Goal: Task Accomplishment & Management: Manage account settings

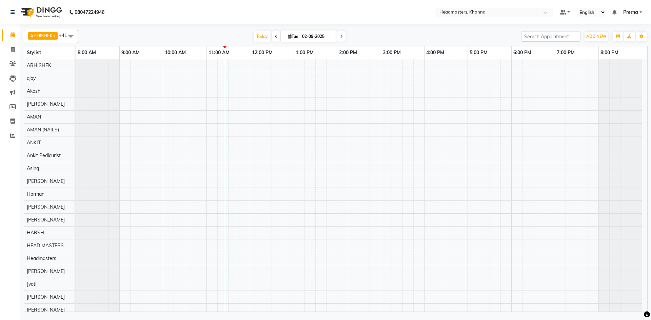
click at [275, 39] on span at bounding box center [276, 36] width 8 height 11
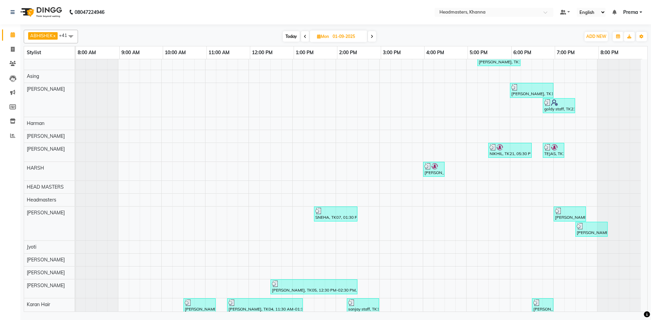
scroll to position [153, 0]
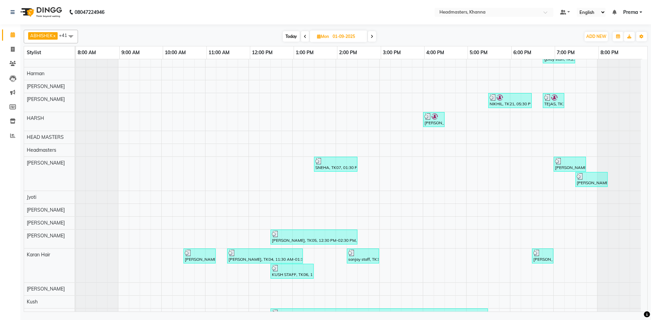
click at [372, 37] on icon at bounding box center [372, 37] width 3 height 4
type input "02-09-2025"
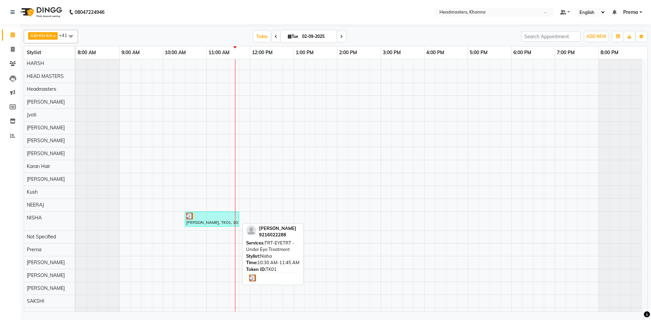
click at [206, 217] on div at bounding box center [212, 216] width 52 height 7
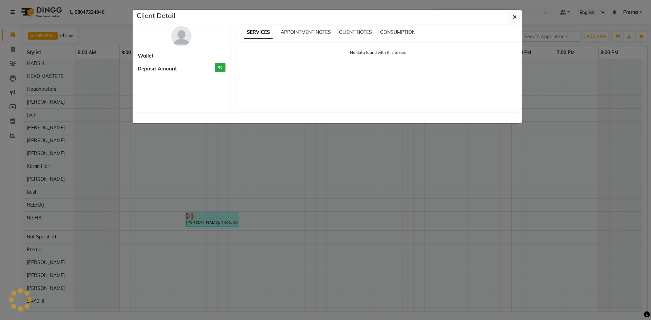
select select "3"
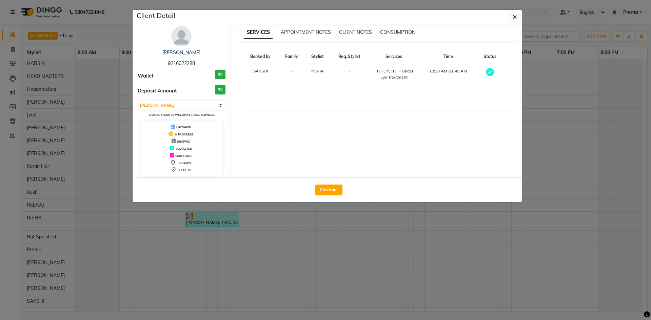
drag, startPoint x: 205, startPoint y: 62, endPoint x: 166, endPoint y: 69, distance: 39.8
click at [166, 69] on div "Vina goyal 9216022288 Wallet ₹0 Deposit Amount ₹0 Select MARK DONE UPCOMING Cha…" at bounding box center [182, 101] width 98 height 150
click at [210, 61] on div "Vina goyal 9216022288" at bounding box center [182, 58] width 88 height 18
drag, startPoint x: 210, startPoint y: 61, endPoint x: 163, endPoint y: 65, distance: 47.0
click at [163, 65] on div "Vina goyal 9216022288" at bounding box center [182, 58] width 88 height 18
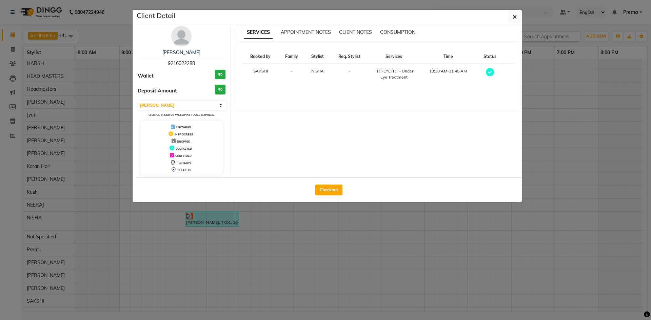
copy span "9216022288"
click at [512, 16] on button "button" at bounding box center [514, 17] width 13 height 13
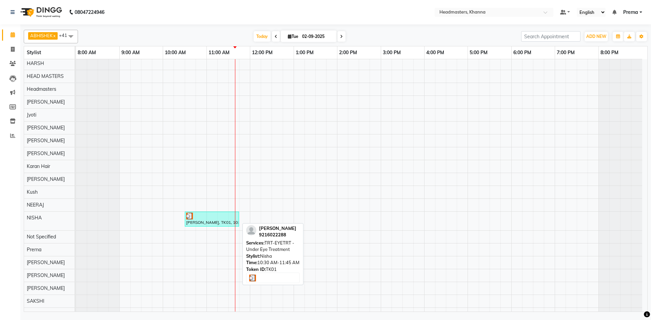
click at [202, 219] on div at bounding box center [212, 216] width 52 height 7
select select "3"
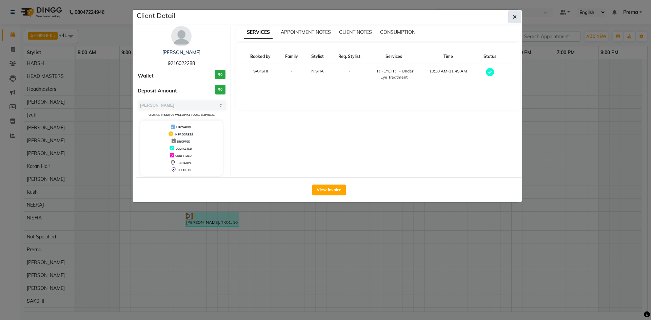
click at [519, 15] on button "button" at bounding box center [514, 17] width 13 height 13
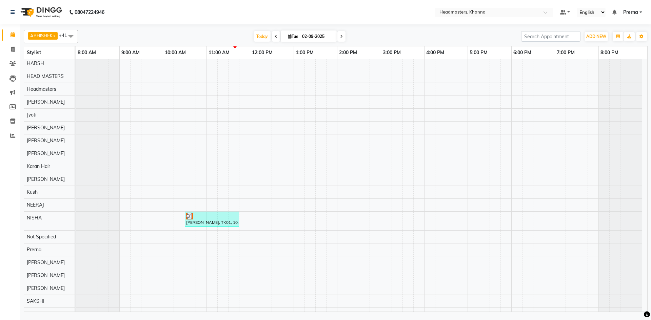
click at [245, 220] on div "[PERSON_NAME], TK01, 10:30 AM-11:45 AM, TRT-EYETRT - Under Eye Treatment" at bounding box center [361, 163] width 571 height 547
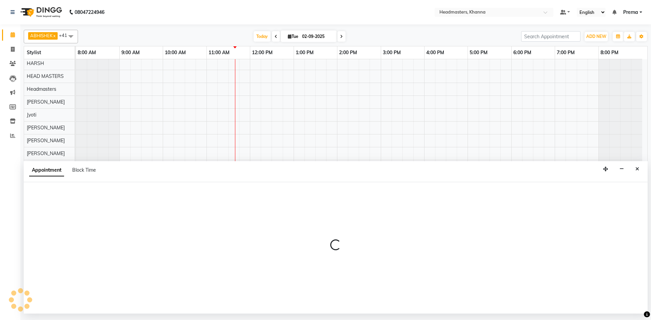
select select "60807"
select select "705"
select select "tentative"
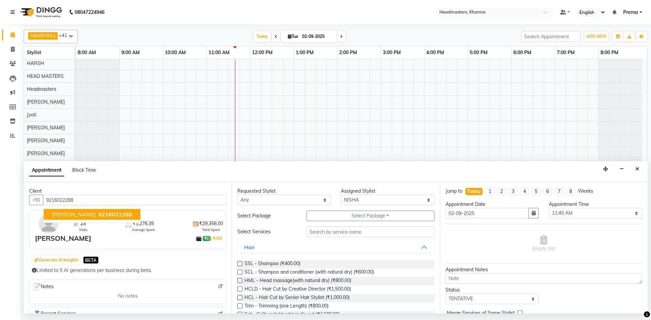
type input "9216022288"
click at [316, 232] on input "text" at bounding box center [370, 232] width 128 height 11
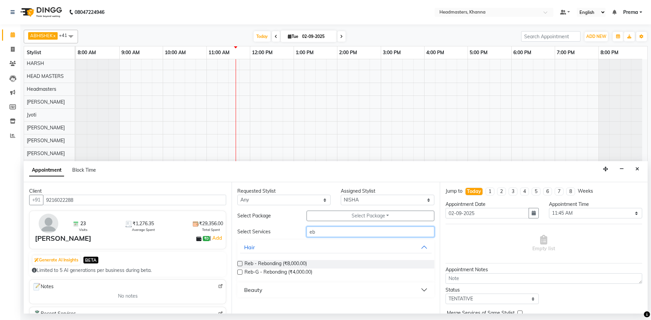
type input "eb"
click at [250, 290] on div "Beauty" at bounding box center [253, 290] width 18 height 8
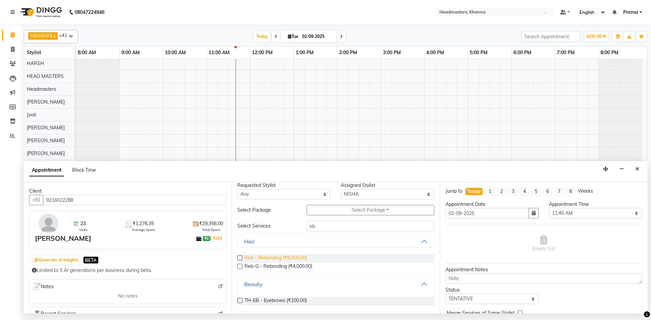
scroll to position [8, 0]
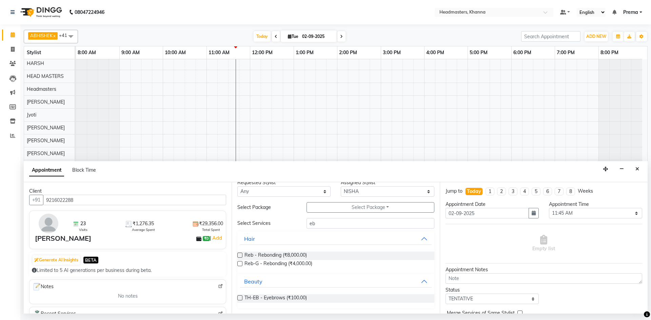
click at [239, 298] on label at bounding box center [239, 298] width 5 height 5
click at [239, 298] on input "checkbox" at bounding box center [239, 299] width 4 height 4
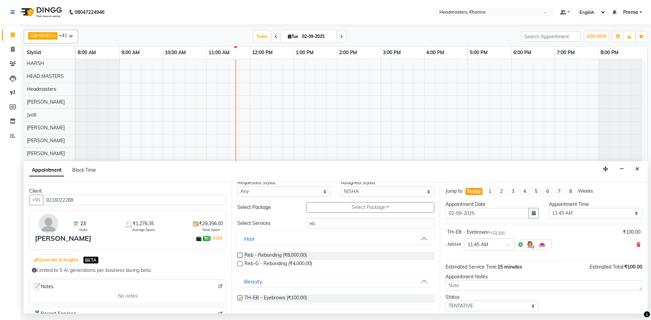
checkbox input "false"
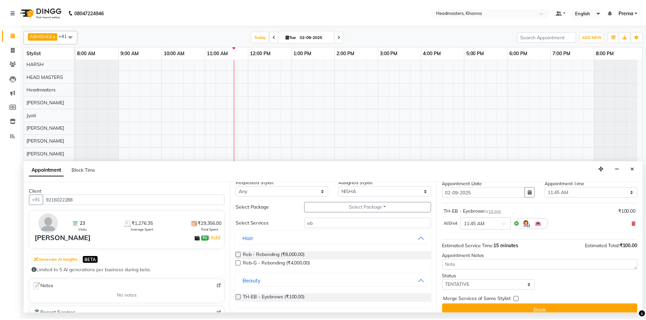
scroll to position [29, 0]
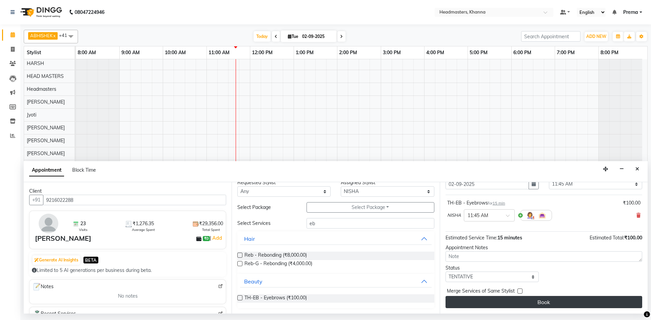
click at [532, 302] on button "Book" at bounding box center [543, 302] width 197 height 12
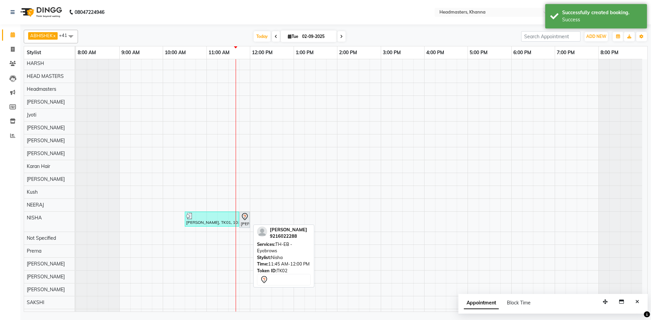
click at [245, 222] on div "Vina goyal, TK02, 11:45 AM-12:00 PM, TH-EB - Eyebrows" at bounding box center [244, 220] width 9 height 14
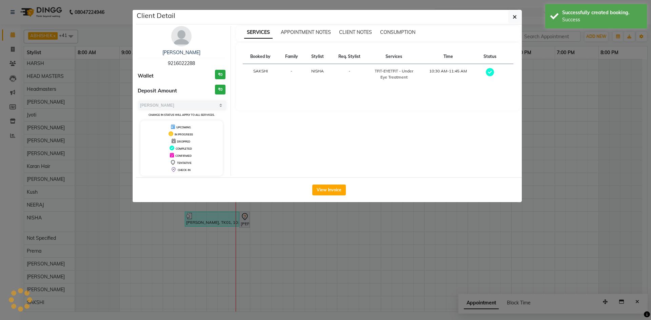
select select "7"
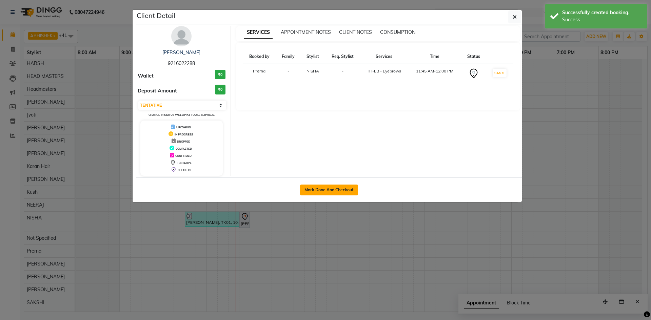
click at [315, 189] on button "Mark Done And Checkout" at bounding box center [329, 190] width 58 height 11
select select "service"
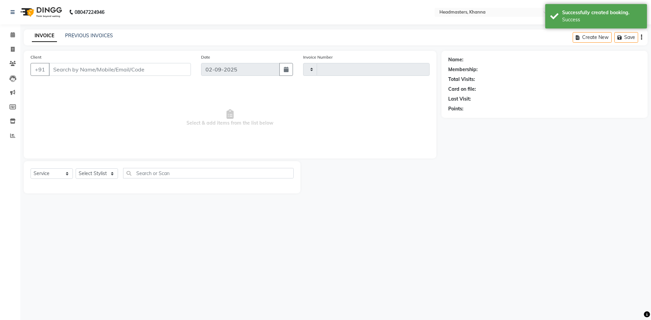
type input "5487"
select select "7138"
type input "9216022288"
select select "60807"
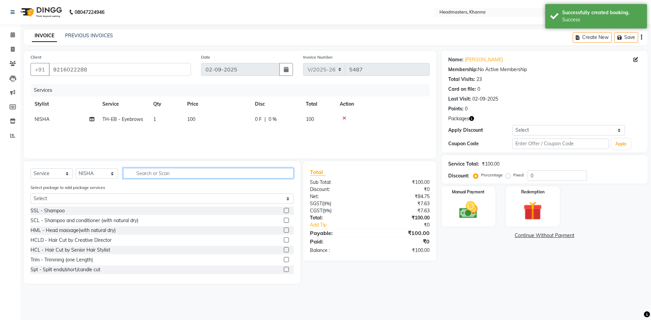
click at [142, 173] on input "text" at bounding box center [208, 173] width 171 height 11
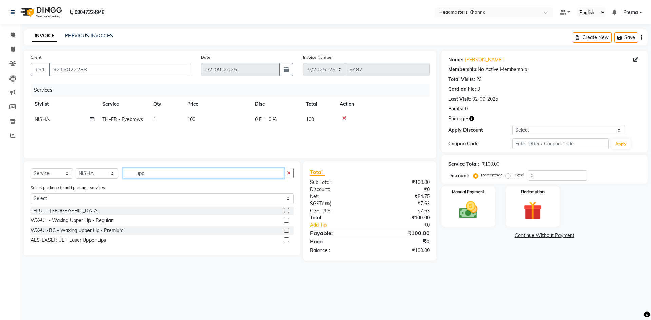
type input "upp"
click at [285, 231] on label at bounding box center [286, 230] width 5 height 5
click at [285, 231] on input "checkbox" at bounding box center [286, 230] width 4 height 4
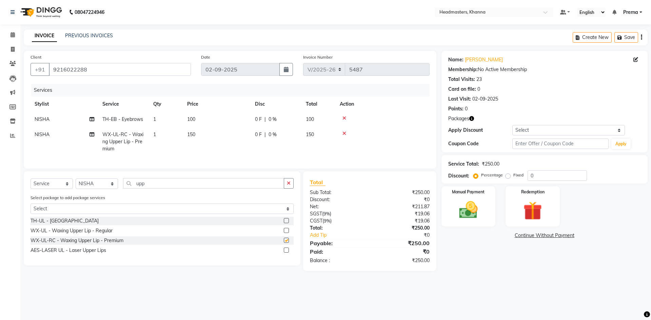
checkbox input "false"
click at [156, 188] on input "upp" at bounding box center [203, 183] width 161 height 11
type input "u"
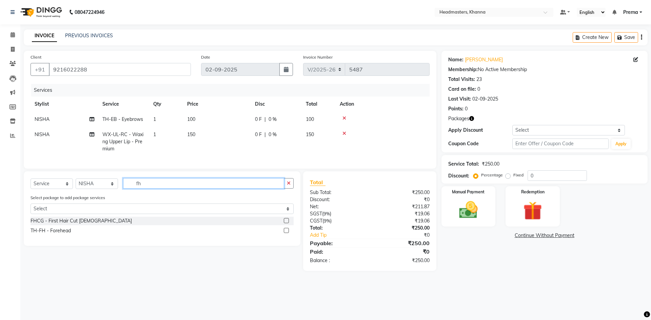
type input "fh"
click at [285, 233] on label at bounding box center [286, 230] width 5 height 5
click at [285, 233] on input "checkbox" at bounding box center [286, 231] width 4 height 4
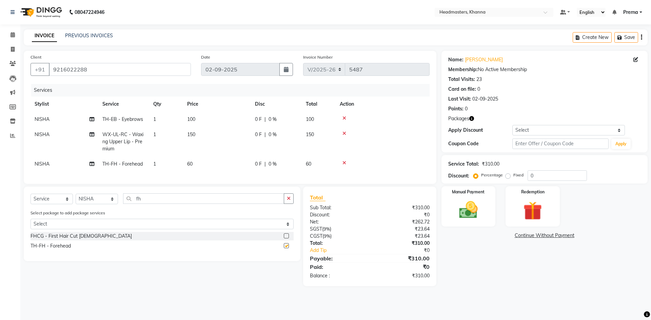
checkbox input "false"
click at [260, 165] on span "0 F" at bounding box center [258, 164] width 7 height 7
select select "60807"
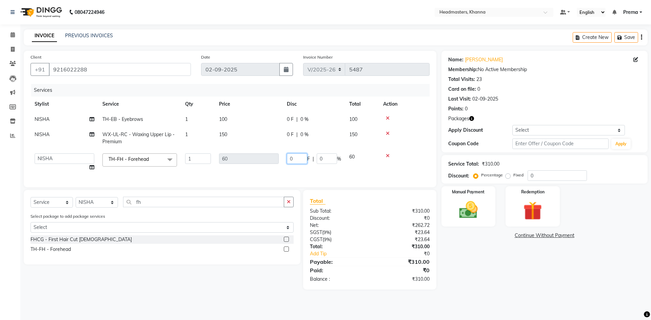
click at [301, 159] on input "0" at bounding box center [297, 159] width 20 height 11
type input "10"
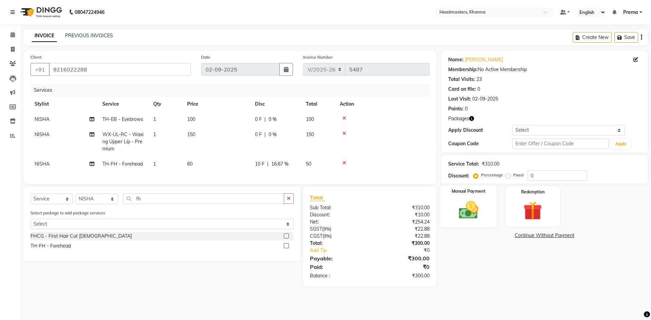
click at [451, 197] on div "Manual Payment" at bounding box center [468, 207] width 56 height 42
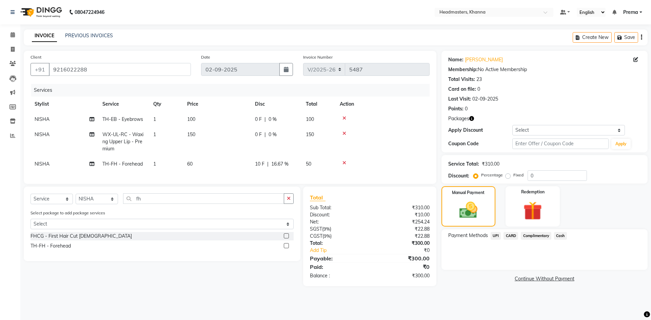
click at [563, 234] on span "Cash" at bounding box center [560, 236] width 13 height 8
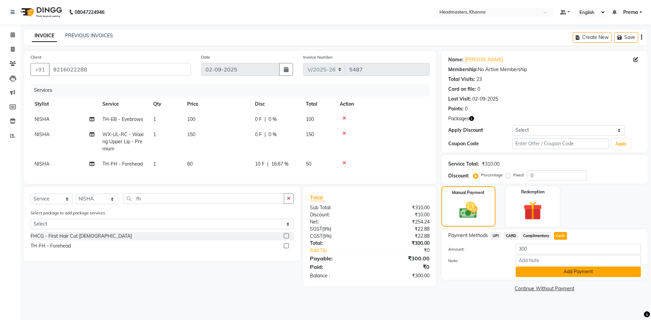
click at [563, 272] on button "Add Payment" at bounding box center [578, 272] width 125 height 11
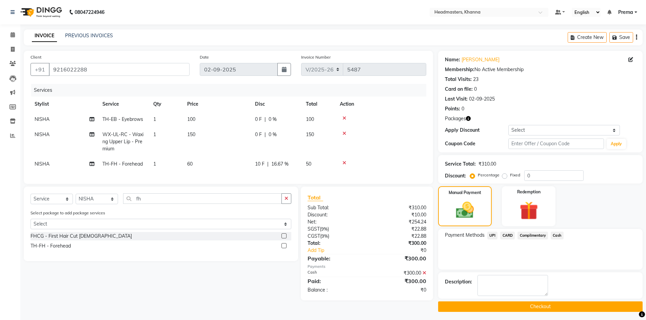
click at [536, 306] on button "Checkout" at bounding box center [540, 307] width 204 height 11
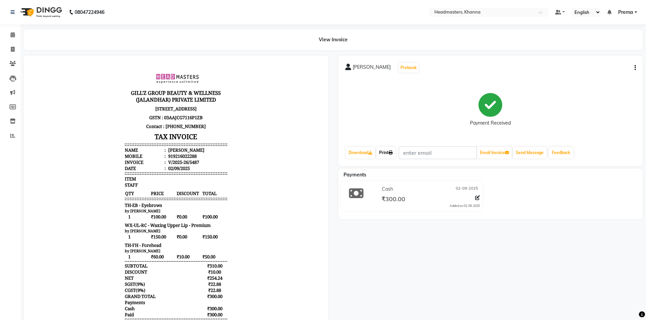
click at [385, 153] on link "Print" at bounding box center [385, 153] width 19 height 12
click at [11, 35] on icon at bounding box center [13, 34] width 4 height 5
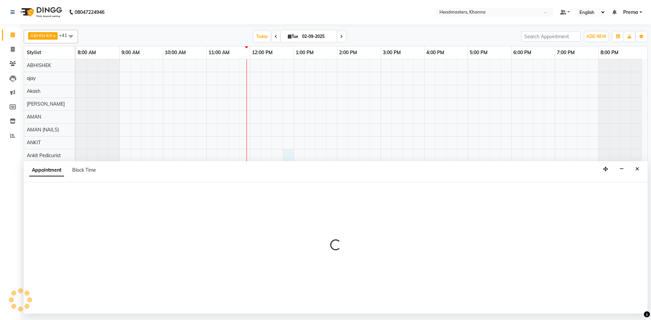
select select "69230"
select select "765"
select select "tentative"
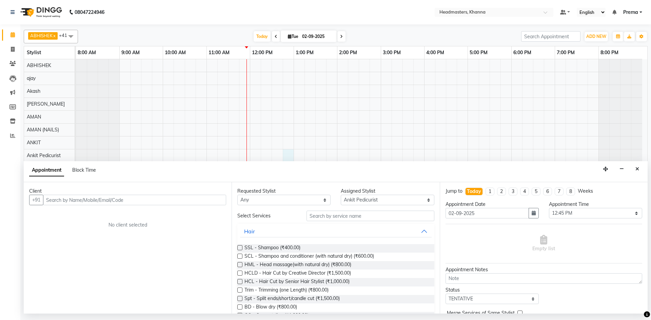
click at [80, 203] on input "text" at bounding box center [134, 200] width 183 height 11
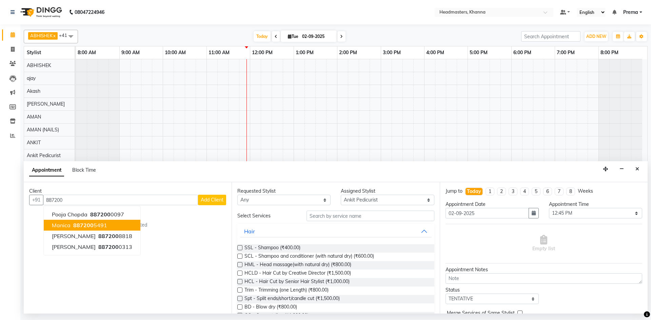
click at [87, 223] on span "887200" at bounding box center [83, 225] width 20 height 7
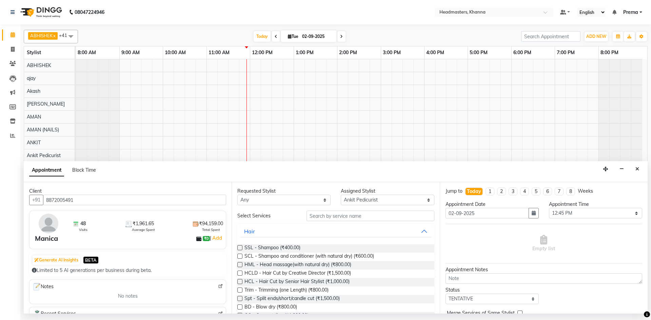
type input "8872005491"
click at [371, 199] on select "Select ABHISHEK ajay Akash AKHIL AMAN AMAN (NAILS) ANKIT Ankit Pedicurist Asing…" at bounding box center [387, 200] width 93 height 11
click at [353, 194] on div "Assigned Stylist" at bounding box center [387, 191] width 93 height 7
click at [354, 196] on select "Select ABHISHEK ajay Akash AKHIL AMAN AMAN (NAILS) ANKIT Ankit Pedicurist Asing…" at bounding box center [387, 200] width 93 height 11
select select "60833"
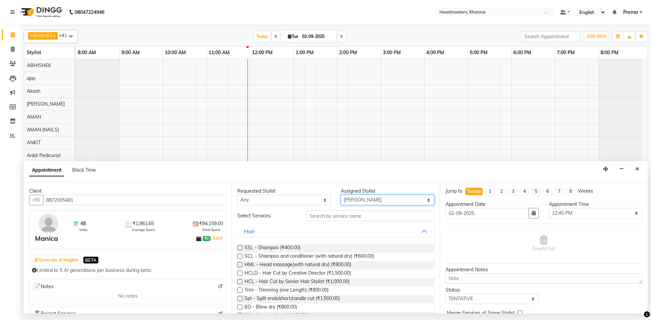
click at [351, 197] on select "Select ABHISHEK ajay Akash AKHIL AMAN AMAN (NAILS) ANKIT Ankit Pedicurist Asing…" at bounding box center [387, 200] width 93 height 11
click at [321, 215] on input "text" at bounding box center [370, 216] width 128 height 11
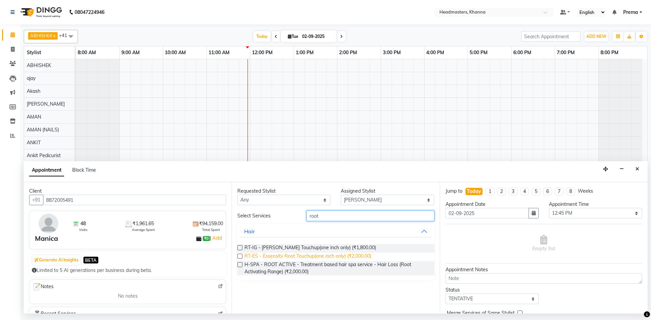
type input "root"
click at [316, 258] on span "RT-ES - Essensity Root Touchup(one inch only) (₹2,000.00)" at bounding box center [307, 257] width 127 height 8
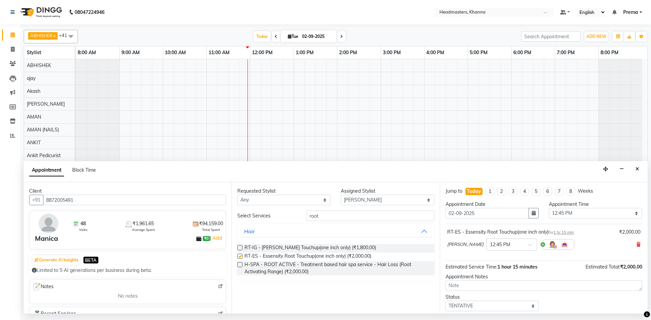
checkbox input "false"
click at [556, 213] on select "Select 09:00 AM 09:15 AM 09:30 AM 09:45 AM 10:00 AM 10:15 AM 10:30 AM 10:45 AM …" at bounding box center [595, 213] width 93 height 11
select select "720"
click at [549, 208] on select "Select 09:00 AM 09:15 AM 09:30 AM 09:45 AM 10:00 AM 10:15 AM 10:30 AM 10:45 AM …" at bounding box center [595, 213] width 93 height 11
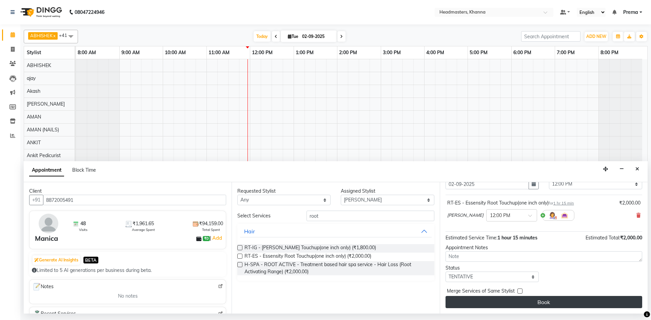
click at [556, 300] on button "Book" at bounding box center [543, 302] width 197 height 12
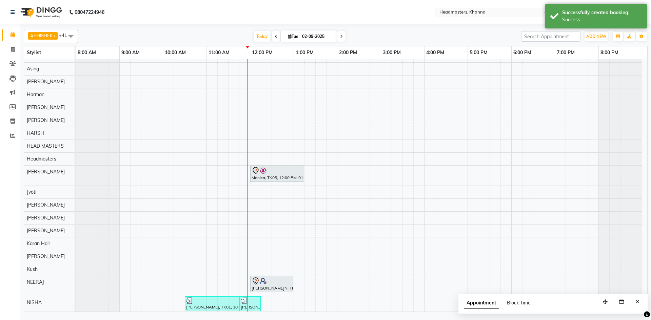
scroll to position [203, 0]
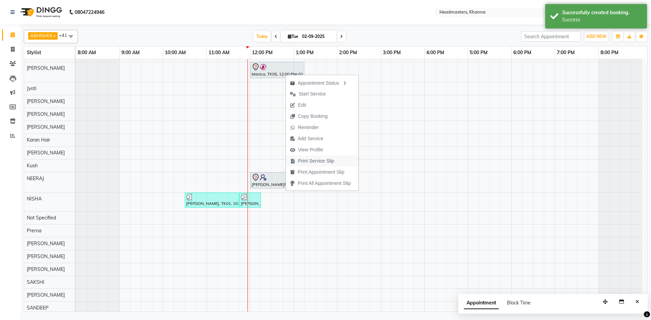
click at [325, 164] on span "Print Service Slip" at bounding box center [316, 161] width 36 height 7
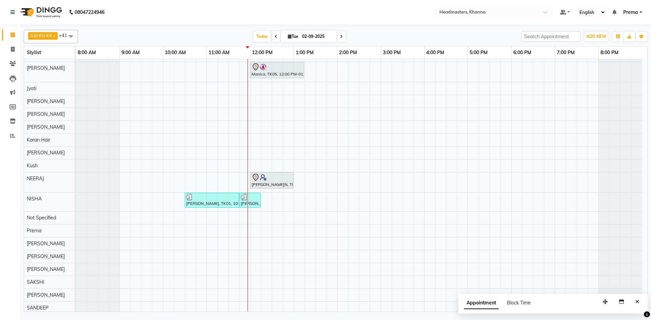
drag, startPoint x: 172, startPoint y: 28, endPoint x: 166, endPoint y: 40, distance: 13.0
click at [172, 28] on div "ABHISHEK x ajay x Akash x AKHIL x AMAN x AMAN (NAILS) x ANKIT x Ankit Pedicuris…" at bounding box center [336, 169] width 624 height 285
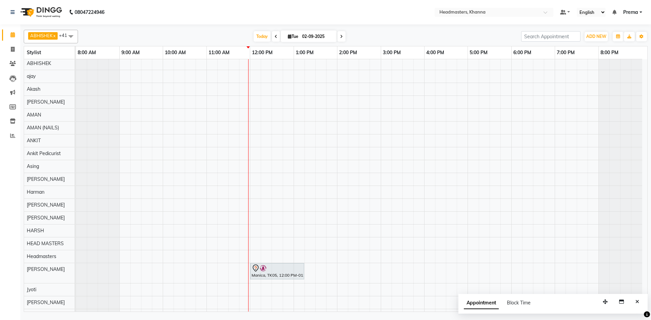
scroll to position [0, 0]
click at [220, 16] on nav "08047224946 Select Location × Headmasters, Khanna Default Panel My Panel Englis…" at bounding box center [325, 12] width 651 height 24
click at [222, 30] on div "ABHISHEK x ajay x Akash x AKHIL x AMAN x AMAN (NAILS) x ANKIT x Ankit Pedicuris…" at bounding box center [336, 37] width 624 height 14
click at [229, 7] on nav "08047224946 Select Location × Headmasters, Khanna Default Panel My Panel Englis…" at bounding box center [325, 12] width 651 height 24
click at [232, 14] on nav "08047224946 Select Location × Headmasters, Khanna Default Panel My Panel Englis…" at bounding box center [325, 12] width 651 height 24
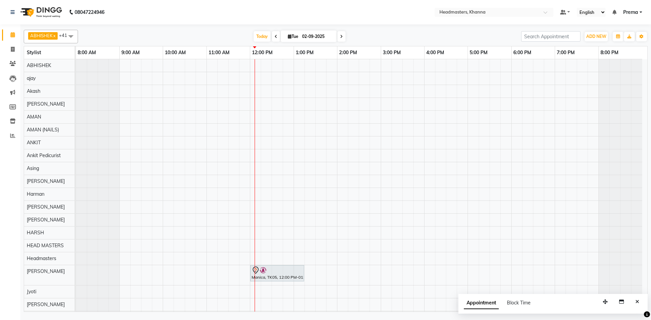
click at [406, 26] on div at bounding box center [336, 25] width 624 height 3
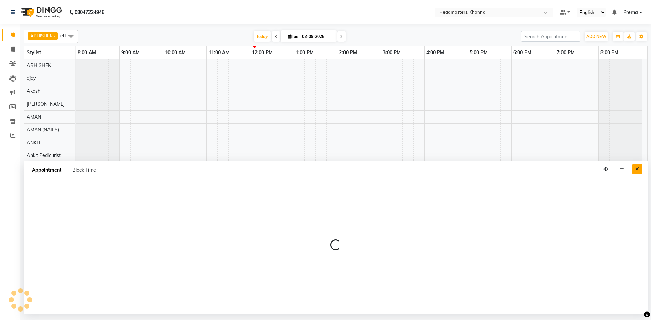
click at [636, 174] on button "Close" at bounding box center [637, 169] width 10 height 11
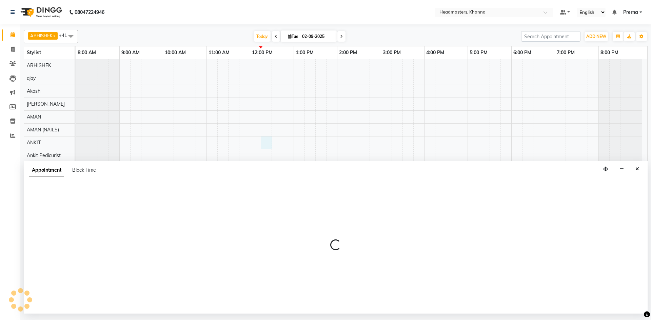
select select "60812"
select select "tentative"
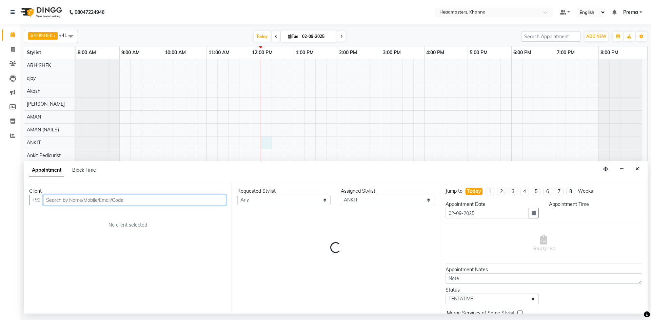
select select "735"
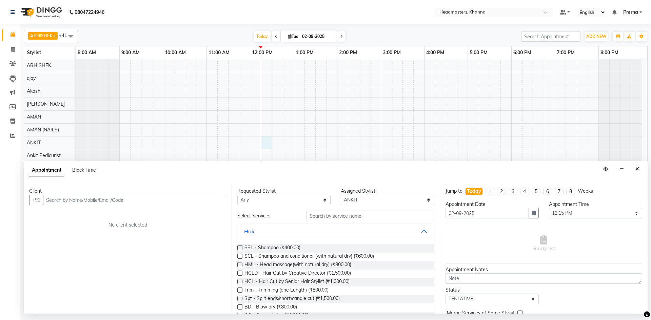
click at [141, 26] on div at bounding box center [336, 25] width 624 height 3
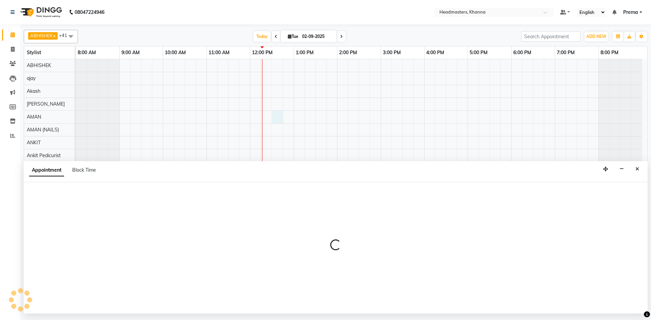
select select "60844"
select select "tentative"
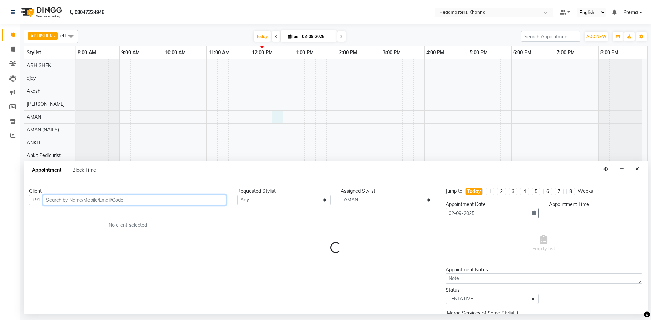
select select "750"
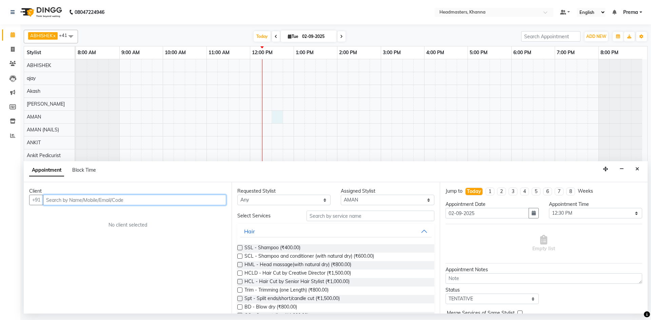
click at [74, 202] on input "text" at bounding box center [134, 200] width 183 height 11
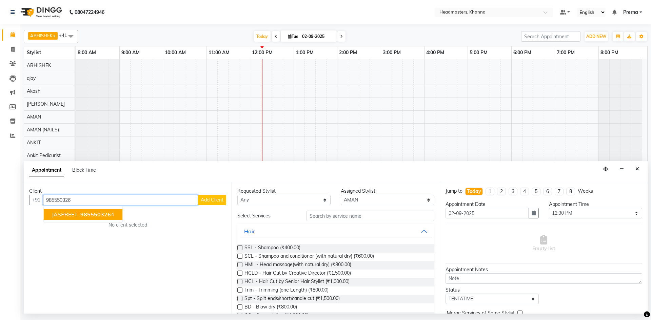
click at [102, 215] on span "985550326" at bounding box center [95, 214] width 31 height 7
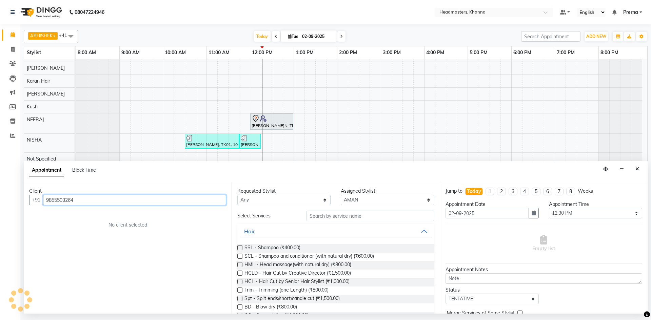
scroll to position [317, 0]
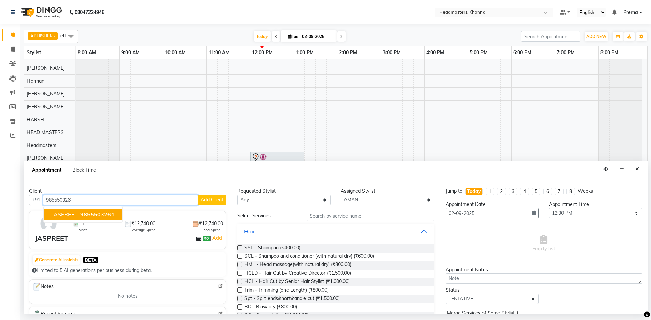
click at [93, 213] on span "985550326" at bounding box center [95, 214] width 31 height 7
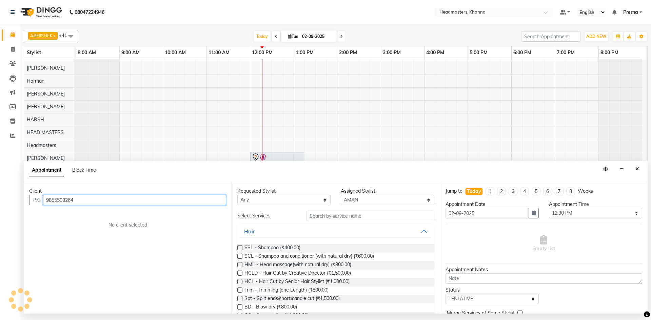
type input "9855503264"
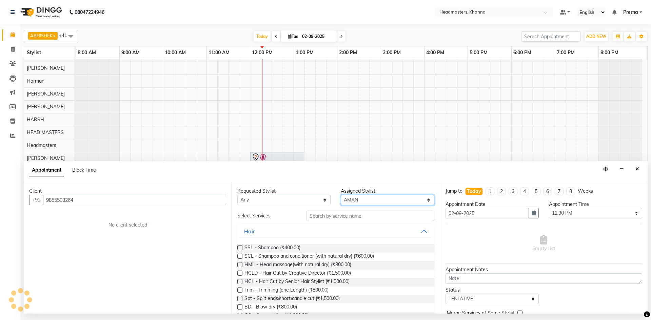
click at [378, 200] on select "Select ABHISHEK ajay Akash AKHIL AMAN AMAN (NAILS) ANKIT Ankit Pedicurist Asing…" at bounding box center [387, 200] width 93 height 11
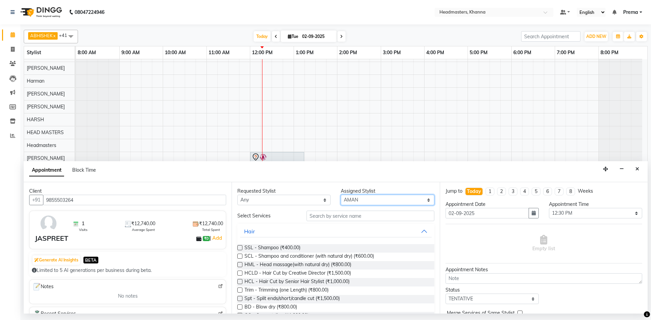
select select "60855"
click at [378, 200] on select "Select ABHISHEK ajay Akash AKHIL AMAN AMAN (NAILS) ANKIT Ankit Pedicurist Asing…" at bounding box center [387, 200] width 93 height 11
click at [346, 213] on input "text" at bounding box center [370, 216] width 128 height 11
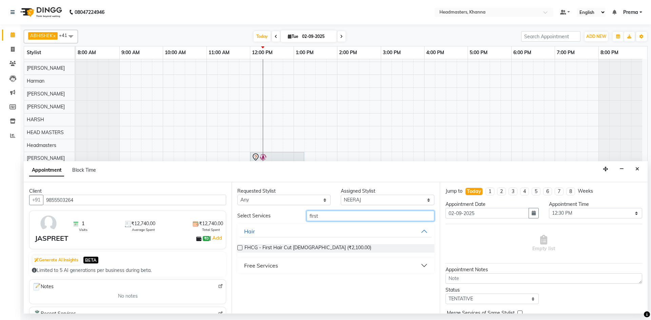
type input "first"
click at [270, 265] on div "Free Services" at bounding box center [261, 266] width 34 height 8
click at [268, 281] on span "First Wash (₹0)" at bounding box center [261, 283] width 34 height 8
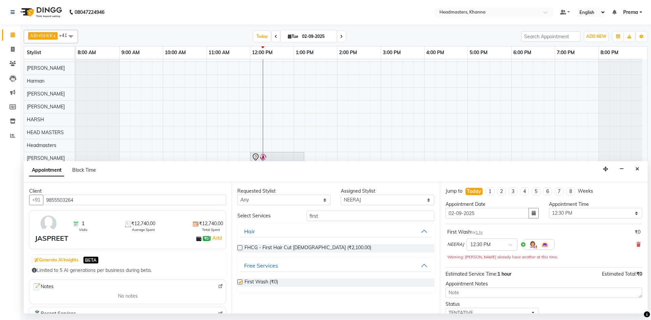
checkbox input "false"
click at [568, 213] on select "Select 09:00 AM 09:15 AM 09:30 AM 09:45 AM 10:00 AM 10:15 AM 10:30 AM 10:45 AM …" at bounding box center [595, 213] width 93 height 11
select select "735"
click at [549, 208] on select "Select 09:00 AM 09:15 AM 09:30 AM 09:45 AM 10:00 AM 10:15 AM 10:30 AM 10:45 AM …" at bounding box center [595, 213] width 93 height 11
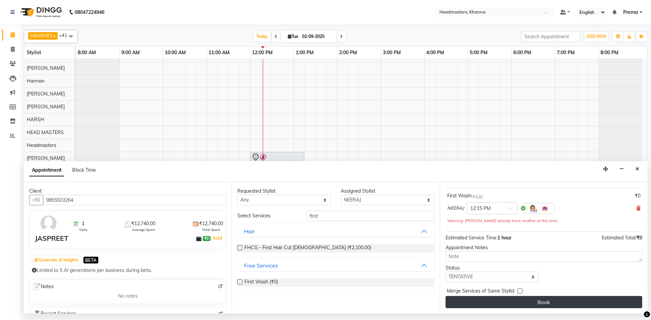
click at [546, 302] on button "Book" at bounding box center [543, 302] width 197 height 12
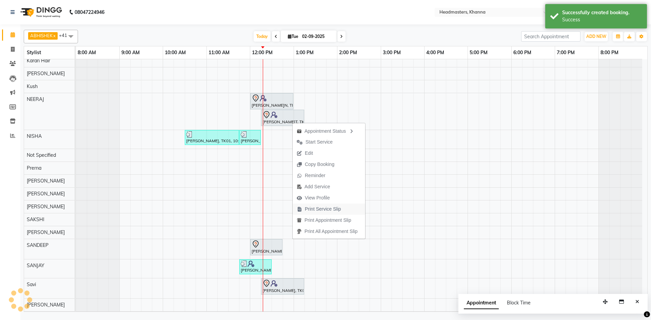
click at [335, 206] on span "Print Service Slip" at bounding box center [323, 209] width 36 height 7
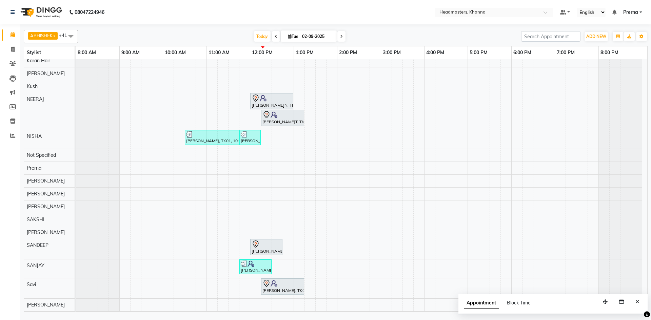
click at [189, 21] on nav "08047224946 Select Location × Headmasters, Khanna Default Panel My Panel Englis…" at bounding box center [325, 12] width 651 height 24
click at [198, 26] on div at bounding box center [336, 25] width 624 height 3
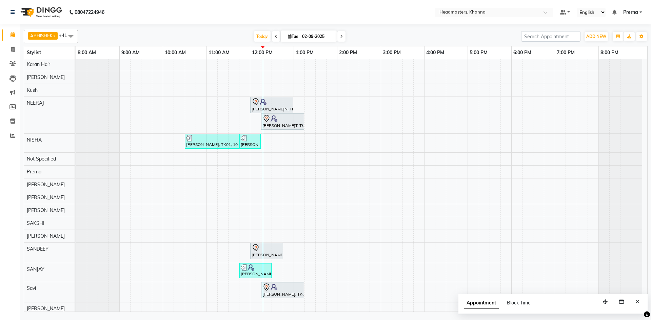
click at [185, 27] on div "ABHISHEK x ajay x Akash x AKHIL x AMAN x AMAN (NAILS) x ANKIT x Ankit Pedicuris…" at bounding box center [336, 169] width 624 height 285
click at [142, 43] on div "ABHISHEK x ajay x Akash x AKHIL x AMAN x AMAN (NAILS) x ANKIT x Ankit Pedicuris…" at bounding box center [336, 169] width 624 height 285
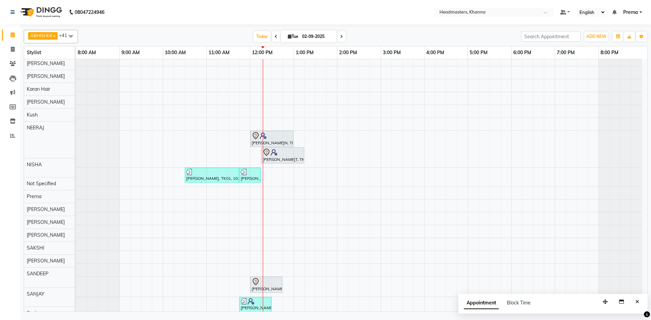
scroll to position [245, 0]
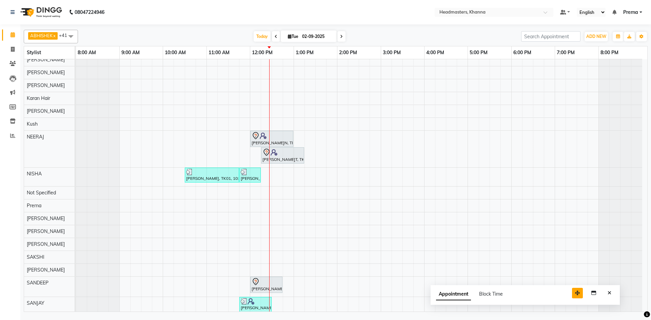
drag, startPoint x: 601, startPoint y: 304, endPoint x: 446, endPoint y: 229, distance: 172.4
click at [572, 288] on button "button" at bounding box center [577, 293] width 11 height 11
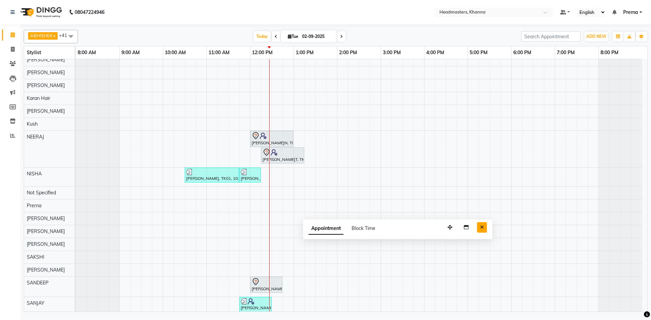
click at [484, 230] on button "Close" at bounding box center [482, 227] width 10 height 11
click at [149, 21] on nav "08047224946 Select Location × Headmasters, Khanna Default Panel My Panel Englis…" at bounding box center [325, 12] width 651 height 24
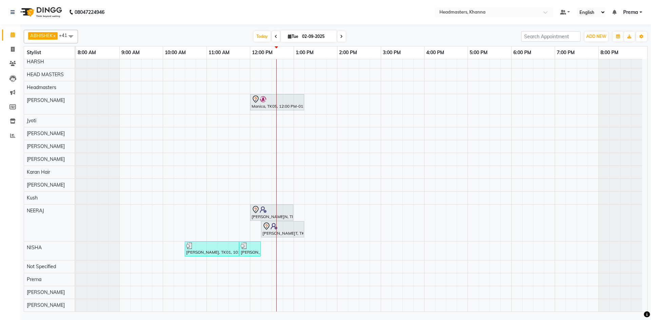
scroll to position [76, 0]
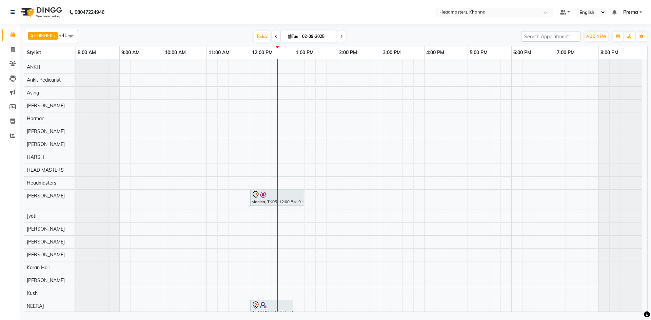
click at [378, 156] on div "Manica, TK05, 12:00 PM-01:15 PM, RT-ES - Essensity Root Touchup(one inch only) …" at bounding box center [361, 283] width 571 height 599
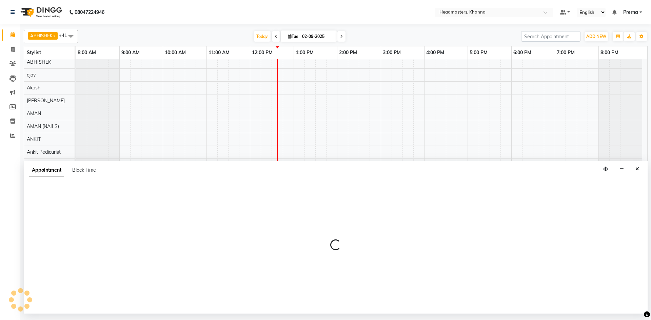
scroll to position [0, 0]
select select "60799"
select select "885"
select select "tentative"
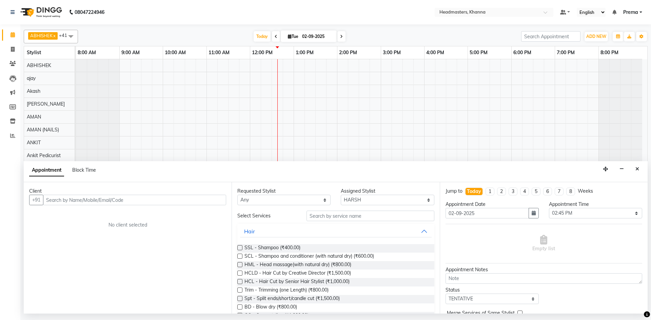
click at [165, 197] on input "text" at bounding box center [134, 200] width 183 height 11
click at [73, 195] on input "text" at bounding box center [134, 200] width 183 height 11
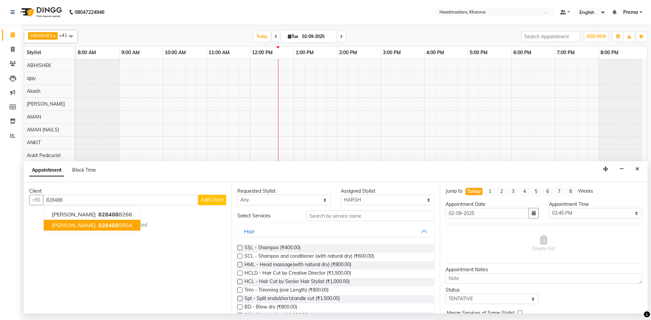
click at [62, 226] on span "[PERSON_NAME]" at bounding box center [74, 225] width 44 height 7
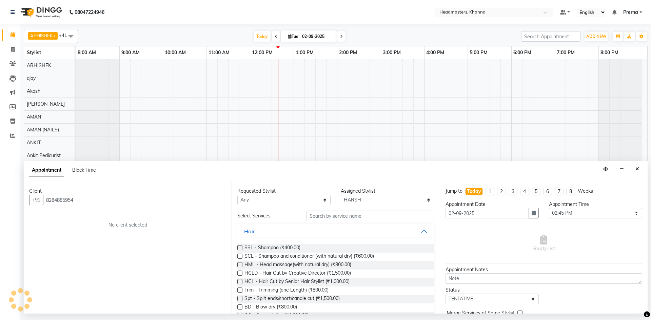
type input "8284885954"
click at [358, 194] on div "Assigned Stylist" at bounding box center [387, 191] width 93 height 7
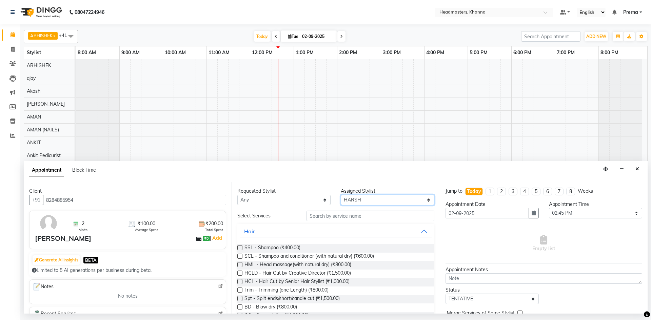
click at [358, 198] on select "Select ABHISHEK ajay Akash AKHIL AMAN AMAN (NAILS) ANKIT Ankit Pedicurist Asing…" at bounding box center [387, 200] width 93 height 11
select select "60808"
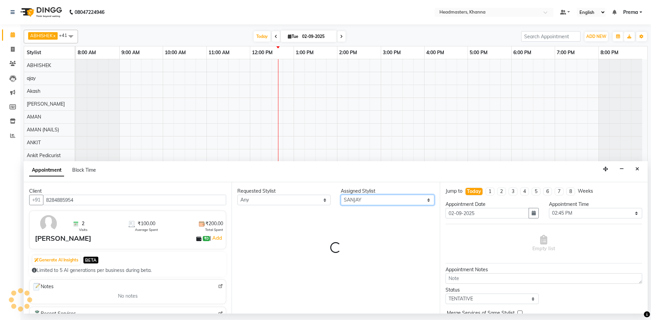
click at [358, 198] on select "Select ABHISHEK ajay Akash AKHIL AMAN AMAN (NAILS) ANKIT Ankit Pedicurist Asing…" at bounding box center [387, 200] width 93 height 11
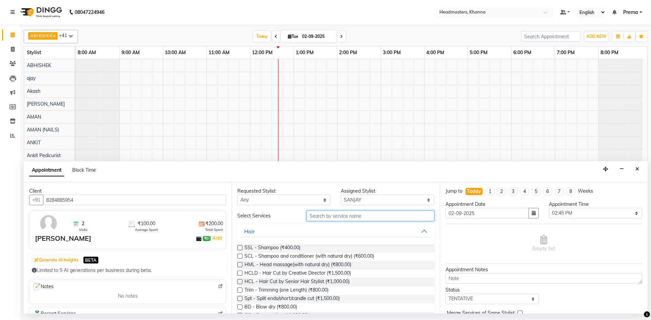
click at [335, 218] on input "text" at bounding box center [370, 216] width 128 height 11
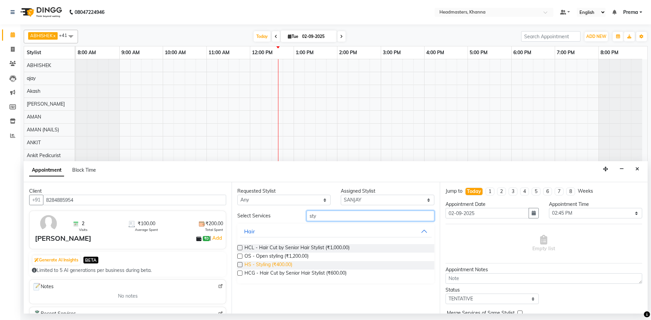
type input "sty"
click at [281, 265] on span "HS - Styling (₹400.00)" at bounding box center [268, 265] width 48 height 8
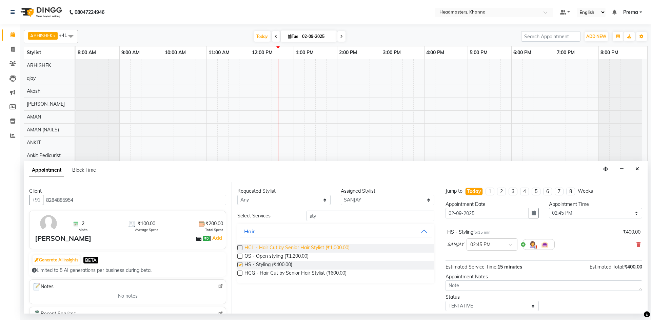
checkbox input "false"
click at [563, 213] on select "Select 09:00 AM 09:15 AM 09:30 AM 09:45 AM 10:00 AM 10:15 AM 10:30 AM 10:45 AM …" at bounding box center [595, 213] width 93 height 11
select select "750"
click at [549, 208] on select "Select 09:00 AM 09:15 AM 09:30 AM 09:45 AM 10:00 AM 10:15 AM 10:30 AM 10:45 AM …" at bounding box center [595, 213] width 93 height 11
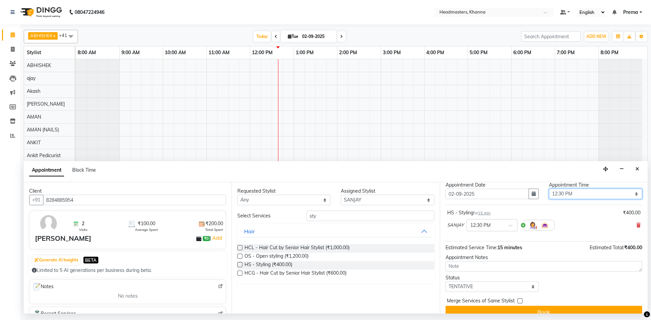
scroll to position [29, 0]
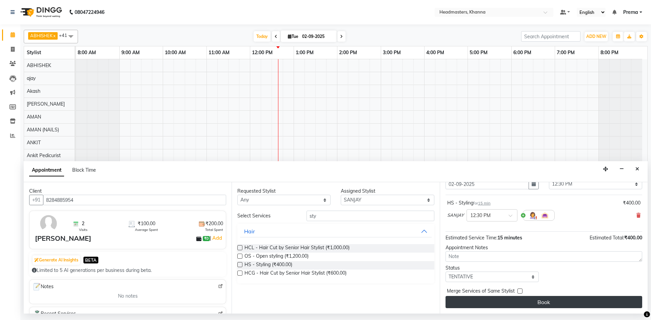
click at [542, 304] on button "Book" at bounding box center [543, 302] width 197 height 12
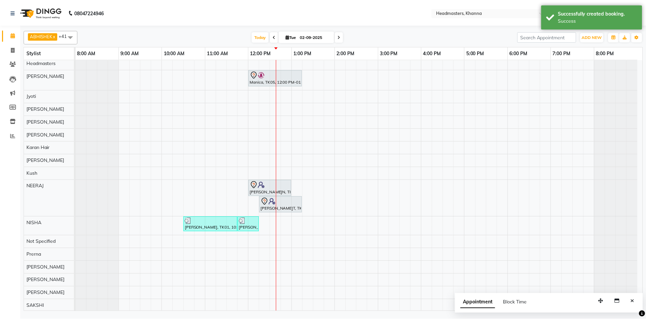
scroll to position [356, 0]
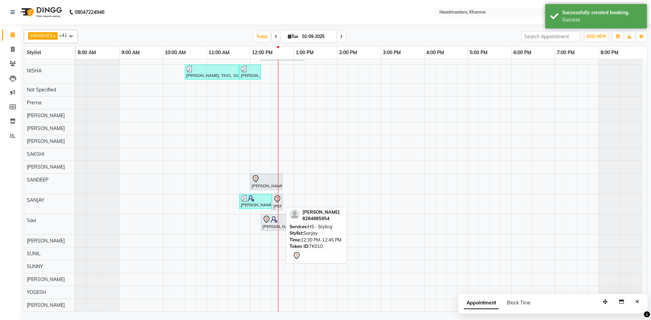
click at [277, 204] on div "[PERSON_NAME], TK10, 12:30 PM-12:45 PM, HS - Styling" at bounding box center [277, 202] width 9 height 14
select select "7"
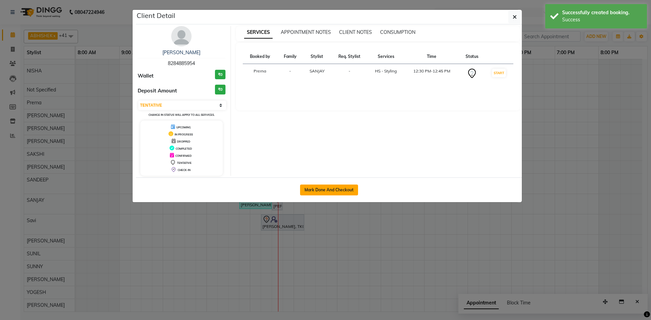
click at [339, 189] on button "Mark Done And Checkout" at bounding box center [329, 190] width 58 height 11
select select "service"
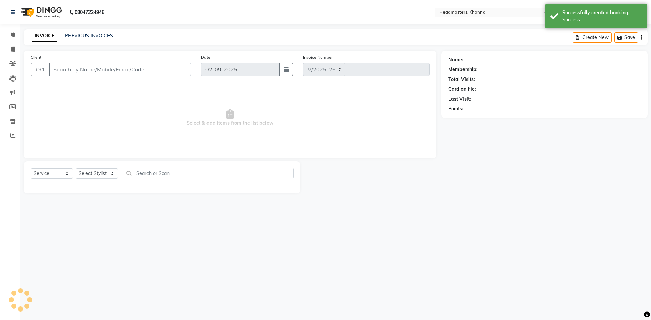
select select "7138"
type input "5490"
type input "8284885954"
select select "60808"
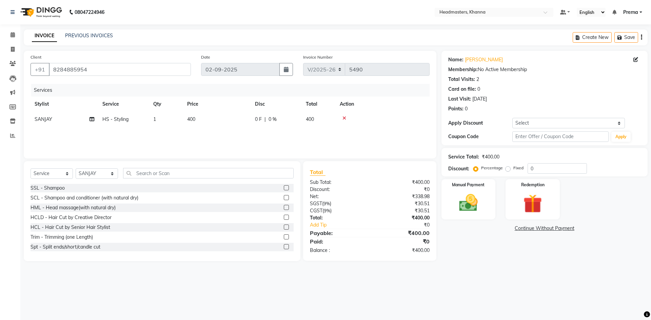
click at [216, 152] on div "Client +91 8284885954 Date 02-09-2025 Invoice Number V/2025-26 5490 Services St…" at bounding box center [230, 105] width 413 height 108
click at [272, 112] on td "0 F | 0 %" at bounding box center [276, 119] width 51 height 15
select select "60808"
click at [295, 127] on td "0 F | 0 %" at bounding box center [314, 125] width 62 height 26
click at [297, 122] on input "0" at bounding box center [297, 121] width 20 height 11
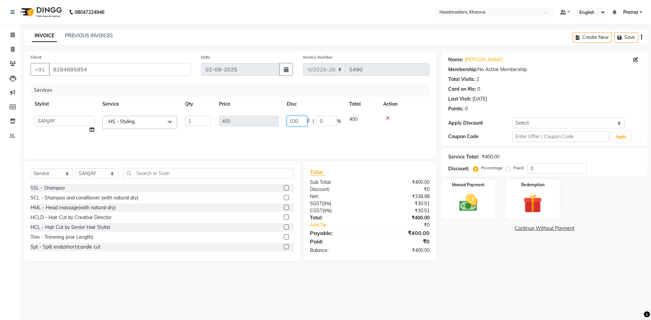
type input "0300"
click at [327, 127] on tr "ABHISHEK ajay Akash AKHIL AMAN AMAN (NAILS) ANKIT Ankit Pedicurist Asing Gursew…" at bounding box center [230, 125] width 399 height 26
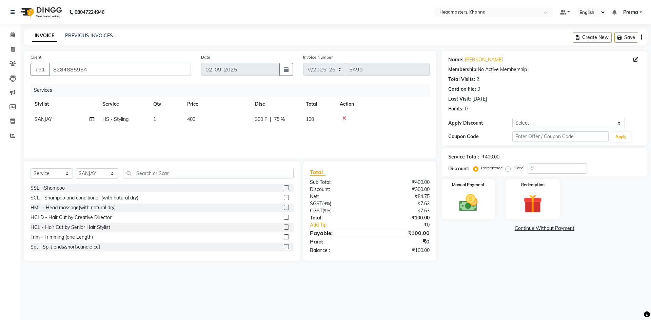
click at [498, 192] on div "Manual Payment Redemption" at bounding box center [544, 199] width 216 height 40
click at [484, 191] on div "Manual Payment" at bounding box center [468, 200] width 56 height 42
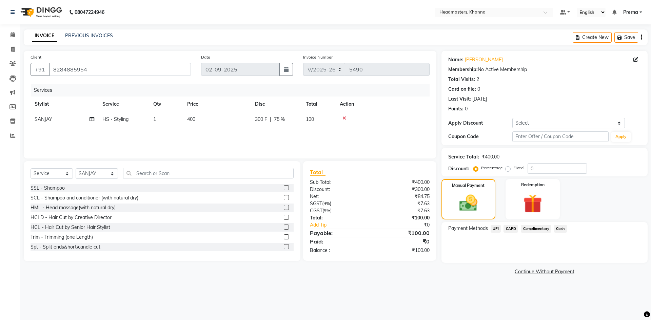
click at [491, 227] on span "UPI" at bounding box center [496, 229] width 11 height 8
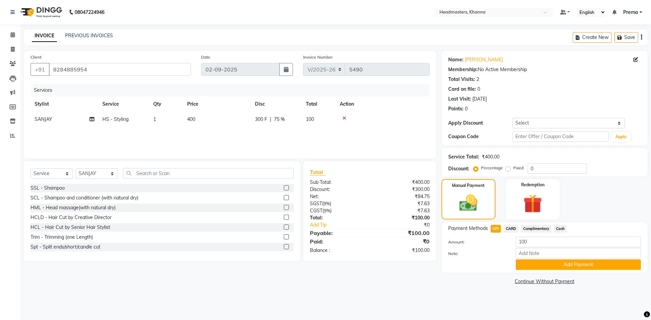
click at [539, 272] on div "Payment Methods UPI CARD Complimentary Cash Amount: 100 Note: Add Payment" at bounding box center [544, 247] width 206 height 51
click at [537, 262] on button "Add Payment" at bounding box center [578, 265] width 125 height 11
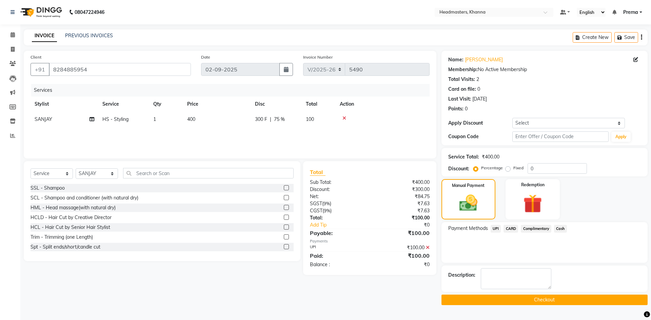
drag, startPoint x: 525, startPoint y: 296, endPoint x: 518, endPoint y: 296, distance: 7.1
click at [525, 297] on button "Checkout" at bounding box center [544, 300] width 206 height 11
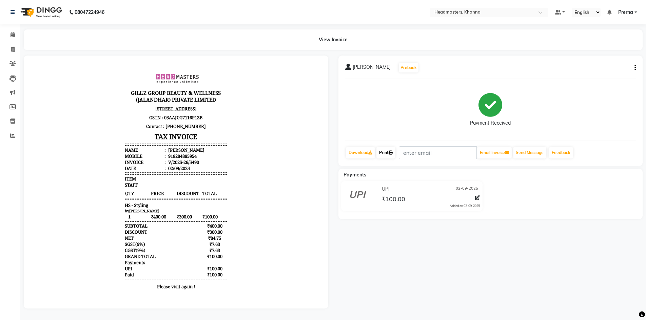
click at [382, 151] on link "Print" at bounding box center [385, 153] width 19 height 12
click at [15, 37] on span at bounding box center [13, 35] width 12 height 8
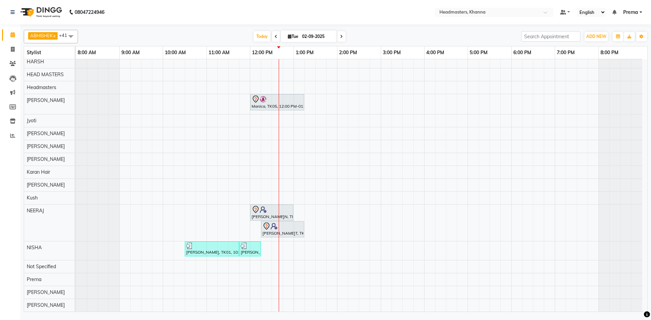
scroll to position [237, 0]
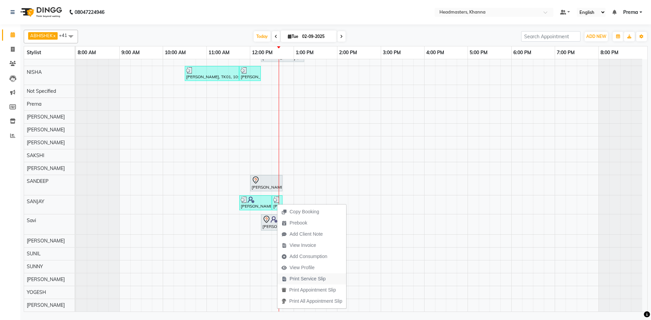
click at [316, 278] on span "Print Service Slip" at bounding box center [308, 279] width 36 height 7
click at [168, 19] on nav "08047224946 Select Location × Headmasters, Khanna Default Panel My Panel Englis…" at bounding box center [325, 12] width 651 height 24
click at [352, 144] on div "harman, TK09, 12:30 PM-01:30 PM, HCG - Hair Cut by Senior Hair Stylist Manica, …" at bounding box center [361, 8] width 571 height 607
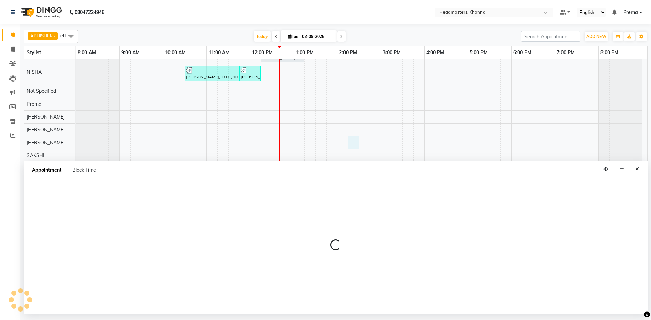
select select "60831"
select select "855"
select select "tentative"
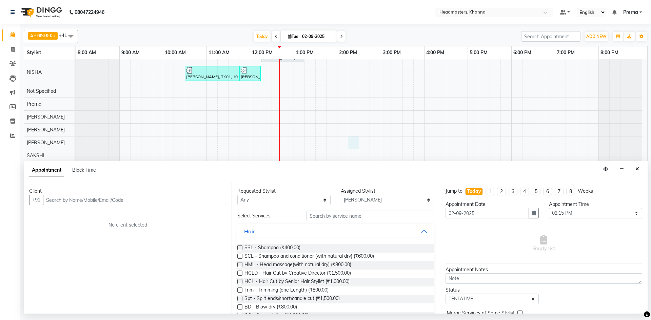
click at [74, 201] on input "text" at bounding box center [134, 200] width 183 height 11
click at [75, 199] on input "text" at bounding box center [134, 200] width 183 height 11
click at [64, 199] on input "text" at bounding box center [134, 200] width 183 height 11
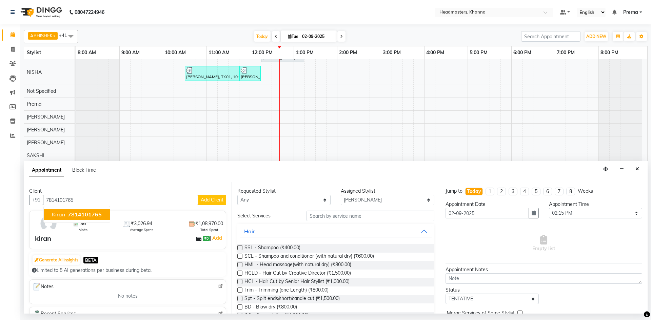
click at [98, 217] on span "7814101765" at bounding box center [85, 214] width 34 height 7
type input "7814101765"
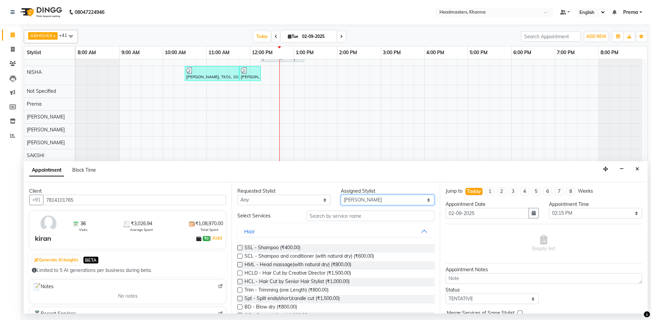
click at [358, 201] on select "Select ABHISHEK ajay Akash AKHIL AMAN AMAN (NAILS) ANKIT Ankit Pedicurist Asing…" at bounding box center [387, 200] width 93 height 11
select select "60807"
drag, startPoint x: 365, startPoint y: 199, endPoint x: 351, endPoint y: 202, distance: 14.6
click at [365, 199] on select "Select ABHISHEK ajay Akash AKHIL AMAN AMAN (NAILS) ANKIT Ankit Pedicurist Asing…" at bounding box center [387, 200] width 93 height 11
click at [336, 217] on input "text" at bounding box center [370, 216] width 128 height 11
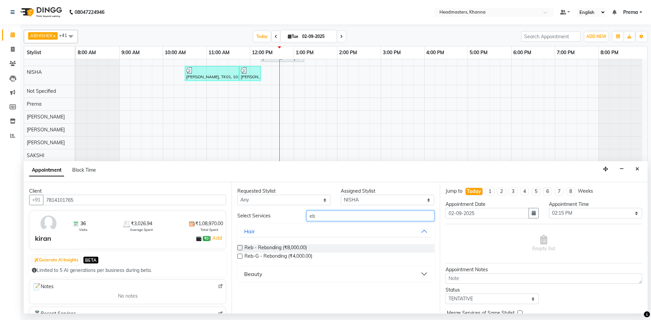
type input "eb"
click at [253, 275] on div "Beauty" at bounding box center [253, 274] width 18 height 8
click at [265, 291] on span "TH-EB - Eyebrows (₹100.00)" at bounding box center [275, 291] width 62 height 8
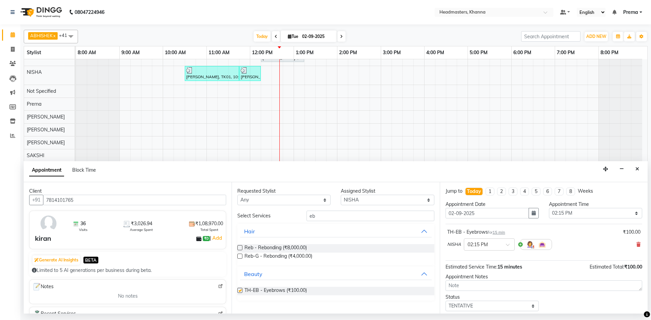
checkbox input "false"
click at [595, 213] on select "Select 09:00 AM 09:15 AM 09:30 AM 09:45 AM 10:00 AM 10:15 AM 10:30 AM 10:45 AM …" at bounding box center [595, 213] width 93 height 11
select select "765"
click at [549, 208] on select "Select 09:00 AM 09:15 AM 09:30 AM 09:45 AM 10:00 AM 10:15 AM 10:30 AM 10:45 AM …" at bounding box center [595, 213] width 93 height 11
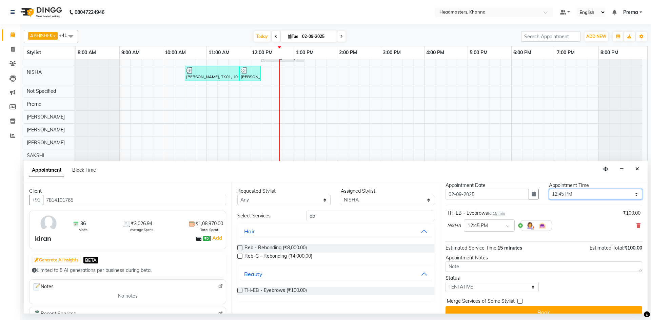
scroll to position [29, 0]
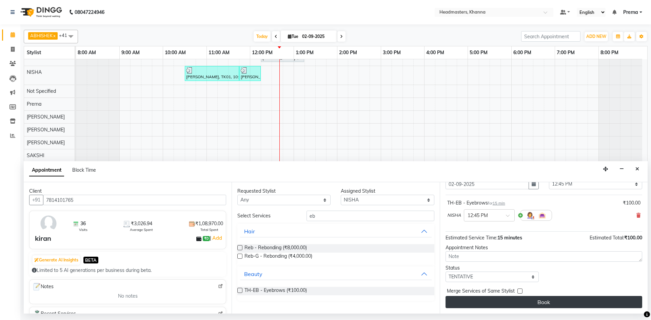
click at [538, 299] on button "Book" at bounding box center [543, 302] width 197 height 12
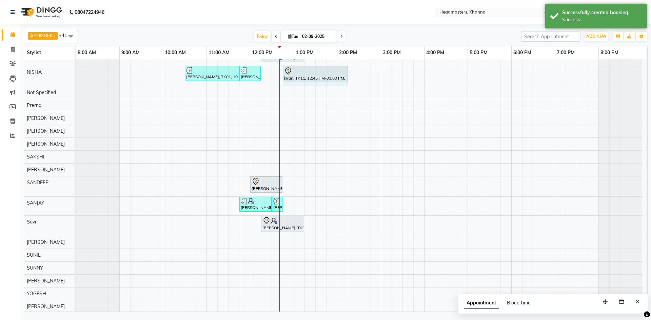
drag, startPoint x: 294, startPoint y: 72, endPoint x: 298, endPoint y: 74, distance: 4.7
click at [76, 75] on div "Vina goyal, TK01, 10:30 AM-11:45 AM, TRT-EYETRT - Under Eye Treatment Vina goya…" at bounding box center [76, 76] width 0 height 20
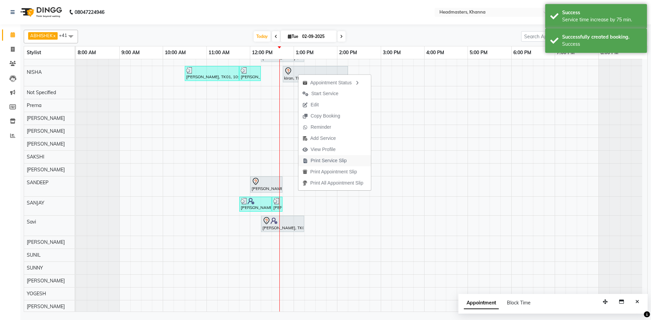
click at [337, 161] on span "Print Service Slip" at bounding box center [329, 160] width 36 height 7
click at [218, 20] on nav "08047224946 Select Location × Headmasters, Khanna Default Panel My Panel Englis…" at bounding box center [325, 12] width 651 height 24
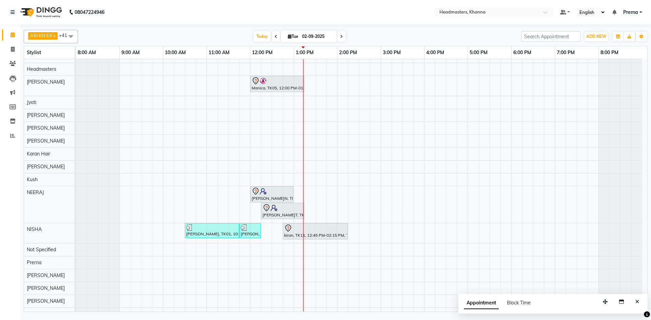
scroll to position [186, 0]
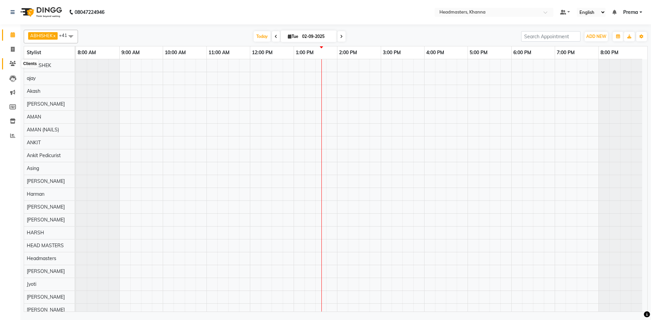
click at [15, 67] on span at bounding box center [13, 64] width 12 height 8
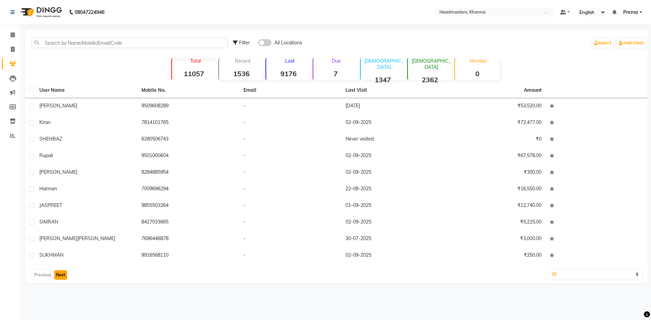
click at [58, 277] on button "Next" at bounding box center [60, 275] width 13 height 9
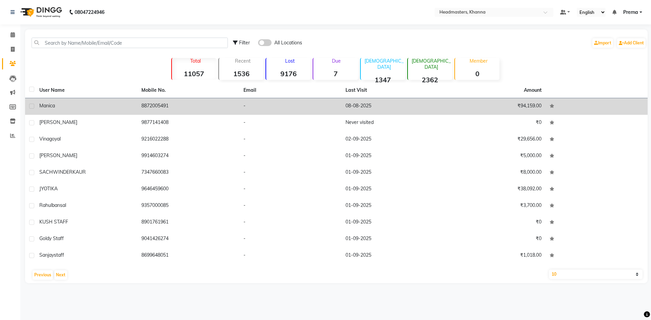
click at [57, 106] on div "Manica" at bounding box center [86, 105] width 94 height 7
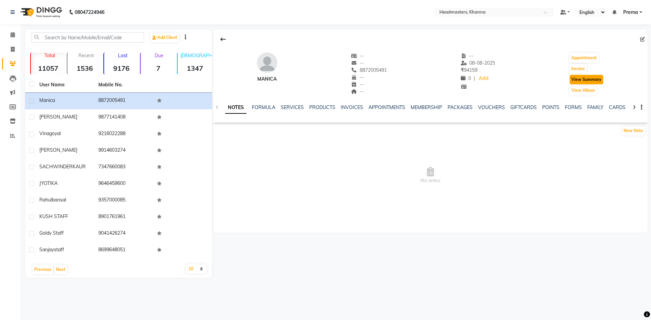
click at [591, 80] on button "View Summary" at bounding box center [587, 79] width 34 height 9
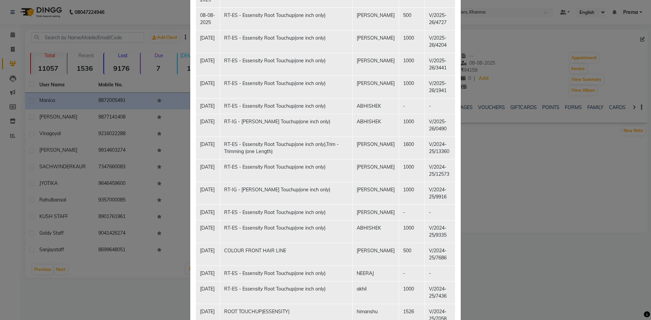
scroll to position [169, 0]
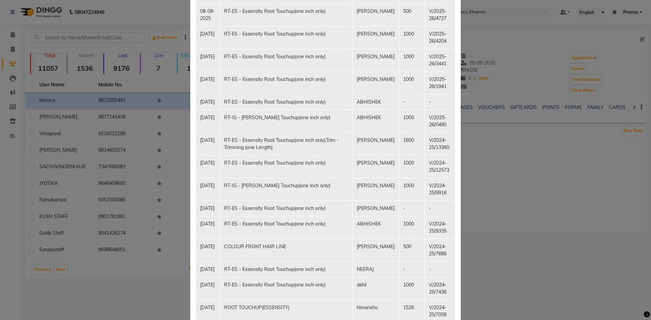
click at [491, 184] on ngb-modal-window "Client Summary Print Manica 8872005491 2025-08-08 Membership Services Date Serv…" at bounding box center [325, 160] width 651 height 320
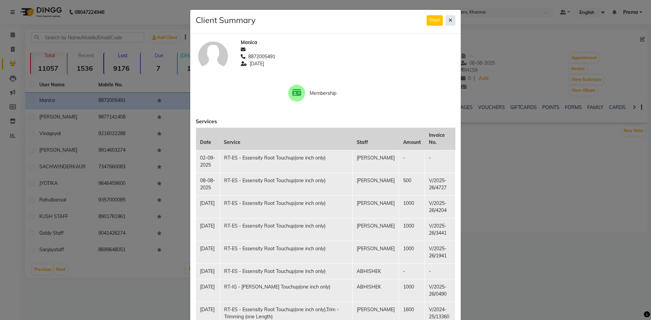
click at [448, 20] on icon at bounding box center [450, 20] width 4 height 5
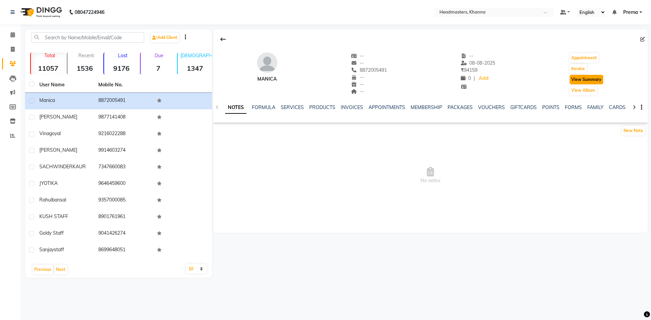
click at [578, 82] on button "View Summary" at bounding box center [587, 79] width 34 height 9
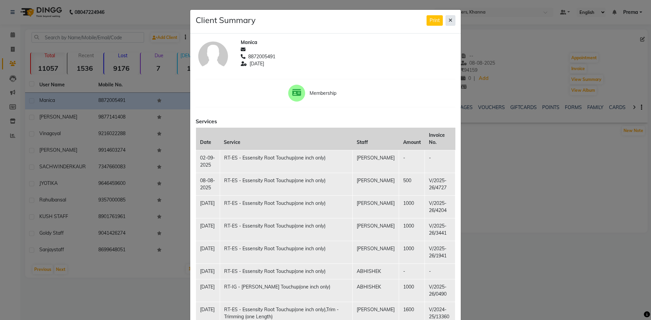
click at [450, 17] on button at bounding box center [450, 20] width 10 height 11
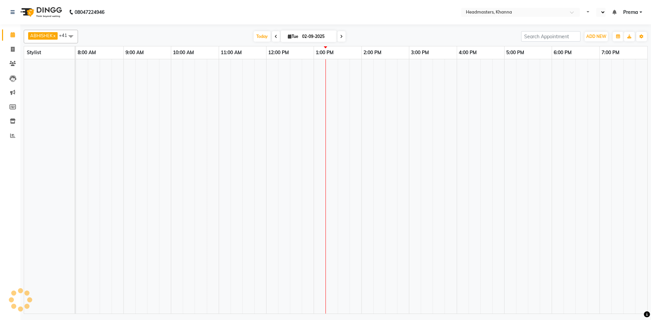
select select "en"
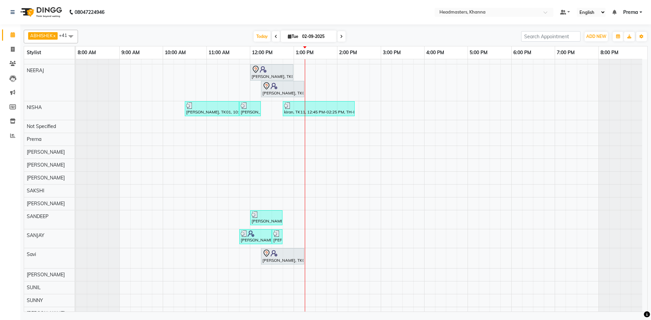
scroll to position [293, 0]
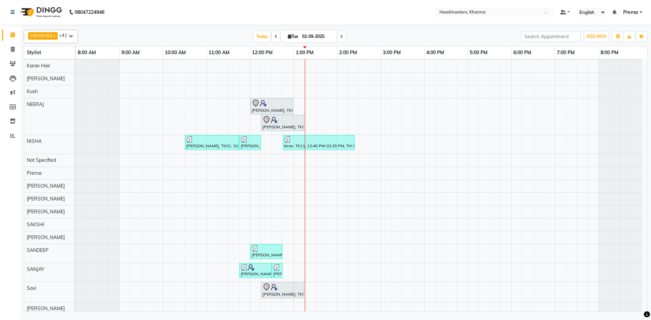
click at [205, 6] on nav "08047224946 Select Location × Headmasters, Khanna Default Panel My Panel Englis…" at bounding box center [325, 12] width 651 height 24
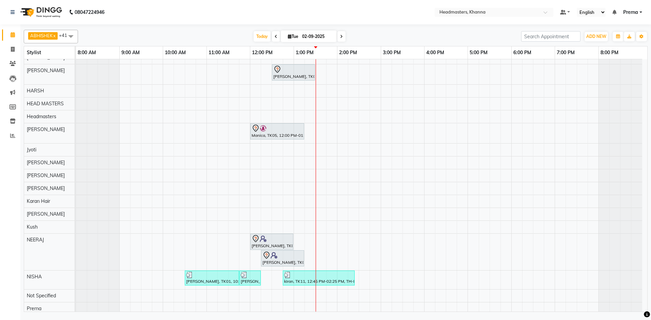
scroll to position [0, 0]
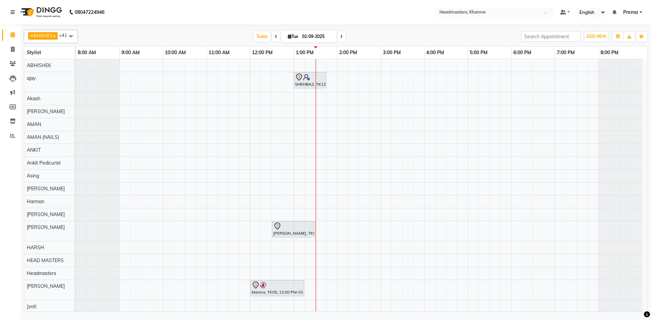
click at [185, 32] on div "[DATE] [DATE]" at bounding box center [299, 37] width 436 height 10
click at [159, 16] on nav "08047224946 Select Location × Headmasters, Khanna Default Panel My Panel Englis…" at bounding box center [325, 12] width 651 height 24
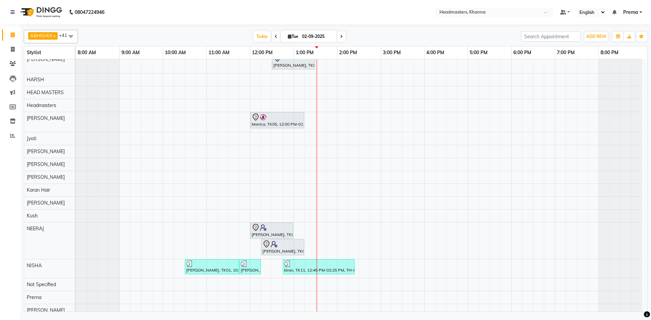
scroll to position [123, 0]
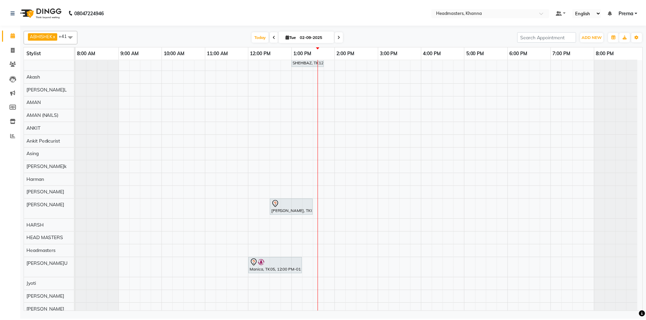
scroll to position [68, 0]
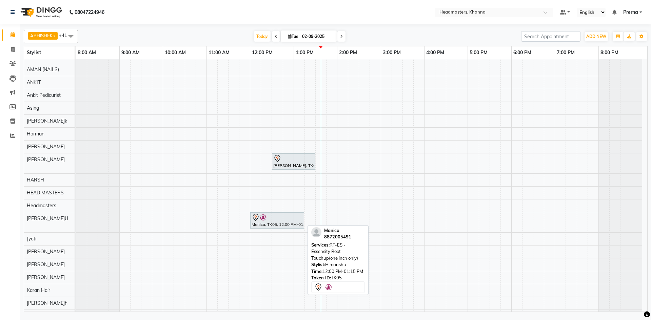
click at [261, 223] on div "Manica, TK05, 12:00 PM-01:15 PM, RT-ES - Essensity Root Touchup(one inch only)" at bounding box center [277, 221] width 53 height 14
select select "7"
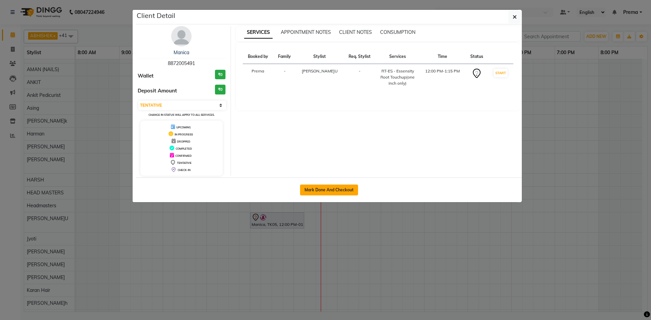
click at [342, 190] on button "Mark Done And Checkout" at bounding box center [329, 190] width 58 height 11
select select "service"
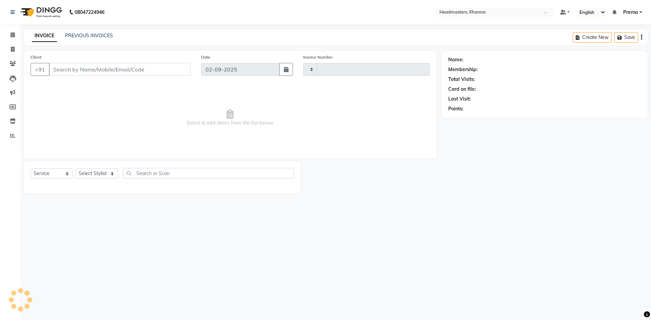
type input "5493"
select select "7138"
type input "8872005491"
select select "60833"
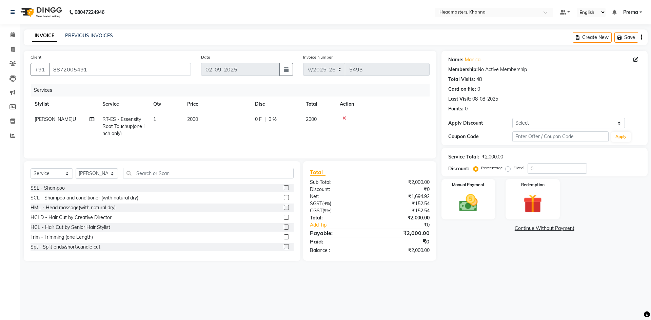
click at [117, 137] on td "RT-ES - Essensity Root Touchup(one inch only)" at bounding box center [123, 126] width 51 height 29
select select "60833"
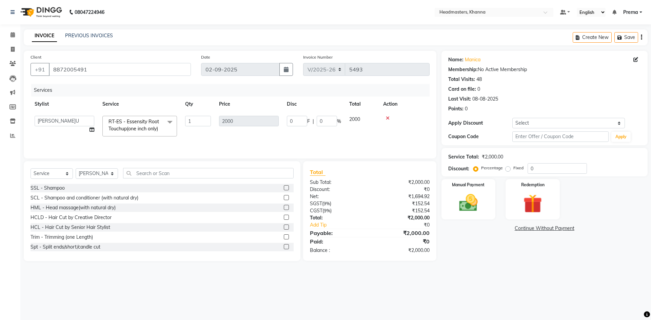
drag, startPoint x: 176, startPoint y: 118, endPoint x: 207, endPoint y: 122, distance: 31.1
click at [176, 118] on span at bounding box center [170, 122] width 14 height 13
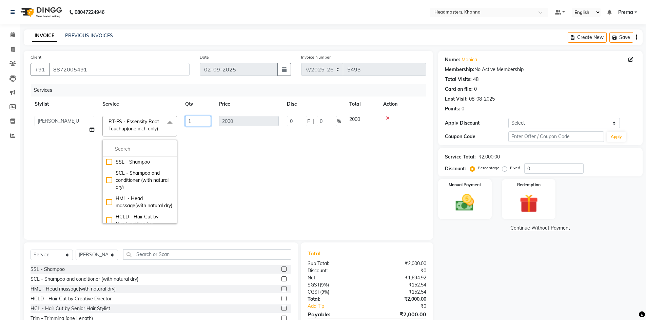
click at [207, 122] on input "1" at bounding box center [198, 121] width 26 height 11
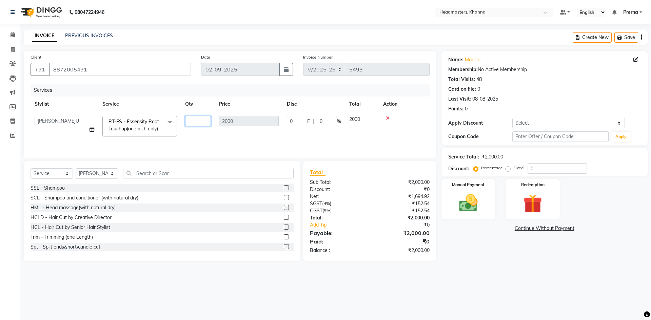
type input "2"
click at [282, 156] on div "Client +91 8872005491 Date 02-09-2025 Invoice Number V/2025-26 5493 Services St…" at bounding box center [230, 105] width 413 height 108
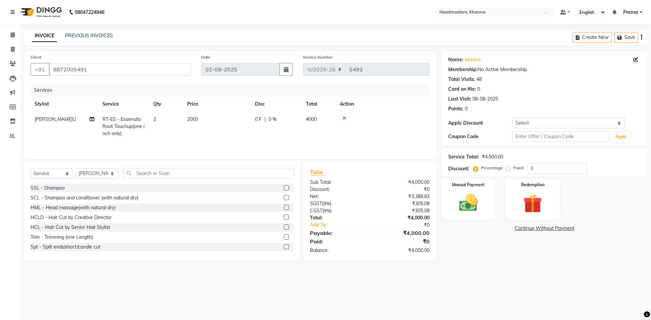
click at [279, 123] on div "0 F | 0 %" at bounding box center [276, 119] width 43 height 7
select select "60833"
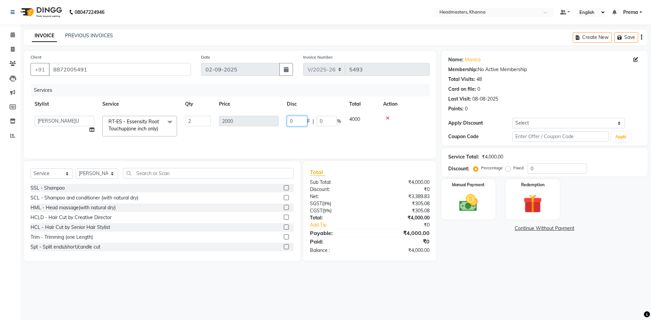
click at [303, 117] on input "0" at bounding box center [297, 121] width 20 height 11
type input "01700"
click at [346, 137] on tr "ABHISHEK ajay Akash AKHIL AMAN AMAN (NAILS) ANKIT Ankit Pedicurist Asing Gursew…" at bounding box center [230, 126] width 399 height 29
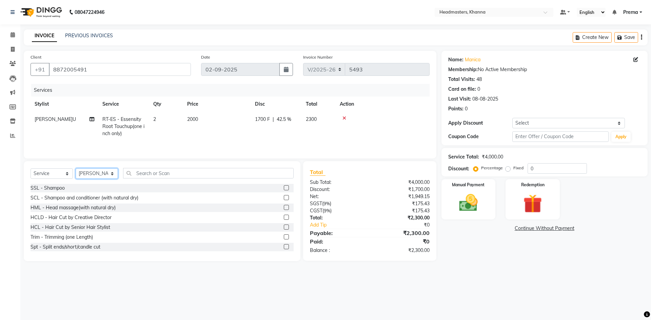
click at [85, 173] on select "Select Stylist ABHISHEK ajay Akash AKHIL AMAN AMAN (NAILS) ANKIT Ankit Pedicuri…" at bounding box center [97, 173] width 42 height 11
select select "60827"
click at [85, 173] on select "Select Stylist ABHISHEK ajay Akash AKHIL AMAN AMAN (NAILS) ANKIT Ankit Pedicuri…" at bounding box center [97, 173] width 42 height 11
click at [183, 167] on div "Select Service Product Membership Package Voucher Prepaid Gift Card Select Styl…" at bounding box center [162, 211] width 277 height 100
click at [170, 175] on input "text" at bounding box center [208, 173] width 171 height 11
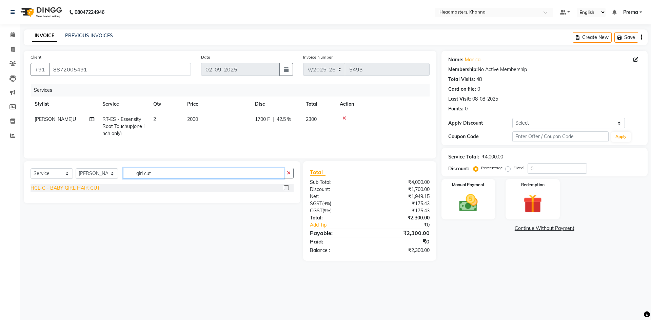
type input "girl cut"
click at [79, 186] on div "HCL-C - BABY GIRL HAIR CUT" at bounding box center [65, 188] width 69 height 7
checkbox input "false"
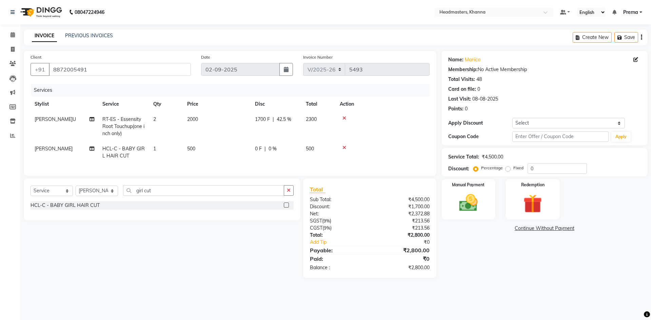
click at [180, 155] on td "1" at bounding box center [166, 152] width 34 height 22
select select "60827"
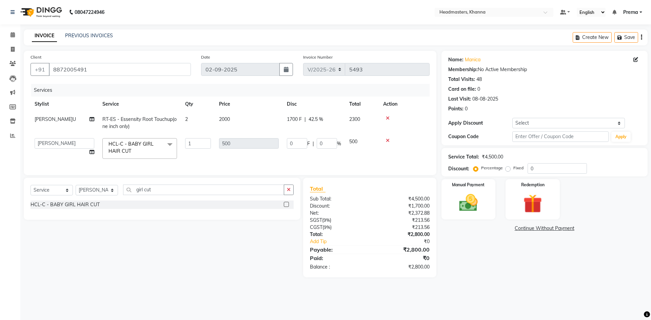
click at [286, 147] on td "0 F | 0 %" at bounding box center [314, 148] width 62 height 29
click at [290, 145] on input "0" at bounding box center [297, 143] width 20 height 11
type input "200"
click at [338, 162] on tr "ABHISHEK ajay Akash AKHIL AMAN AMAN (NAILS) ANKIT Ankit Pedicurist Asing Gursew…" at bounding box center [230, 148] width 399 height 29
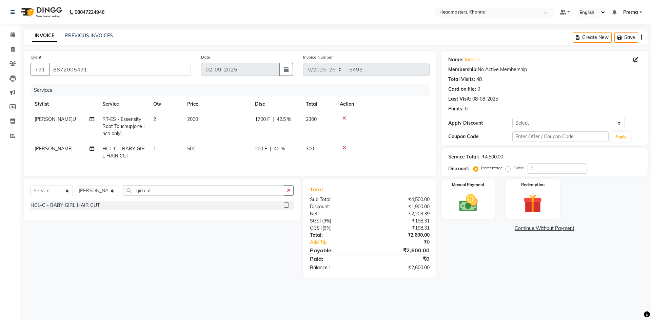
click at [406, 106] on th "Action" at bounding box center [383, 104] width 94 height 15
click at [261, 122] on span "1700 F" at bounding box center [262, 119] width 15 height 7
select select "60833"
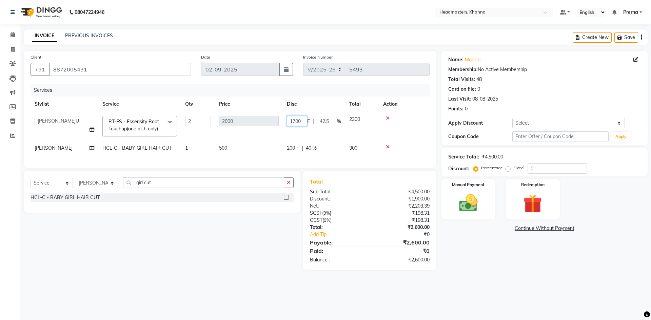
click at [295, 121] on input "1700" at bounding box center [297, 121] width 20 height 11
type input "1800"
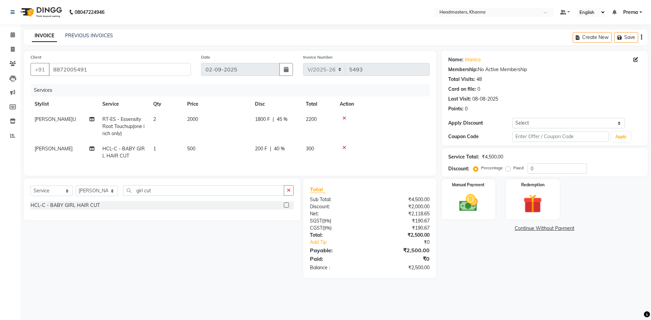
click at [341, 132] on tr "HIMANSHU RT-ES - Essensity Root Touchup(one inch only) 2 2000 1800 F | 45 % 2200" at bounding box center [230, 126] width 399 height 29
click at [157, 56] on div "Client +91 8872005491" at bounding box center [110, 68] width 171 height 28
click at [477, 202] on img at bounding box center [469, 203] width 32 height 22
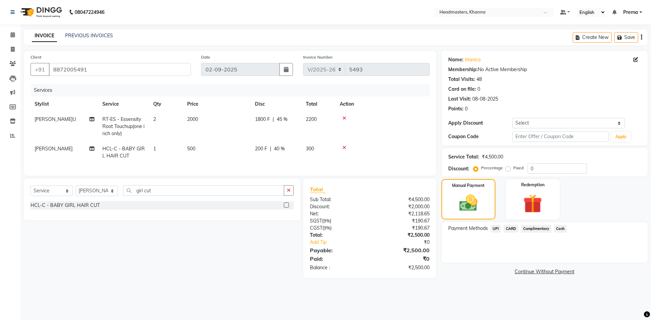
click at [379, 103] on th "Action" at bounding box center [383, 104] width 94 height 15
click at [157, 114] on td "2" at bounding box center [166, 126] width 34 height 29
select select "60833"
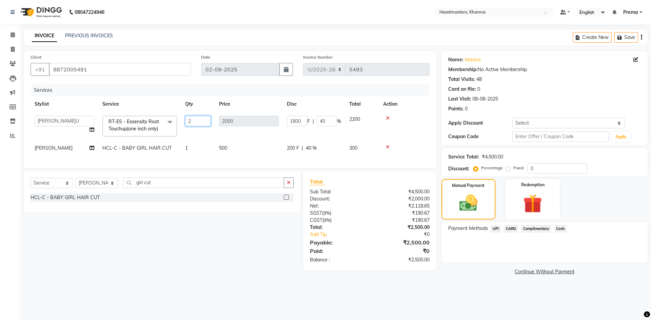
click at [203, 120] on input "2" at bounding box center [198, 121] width 26 height 11
type input "2"
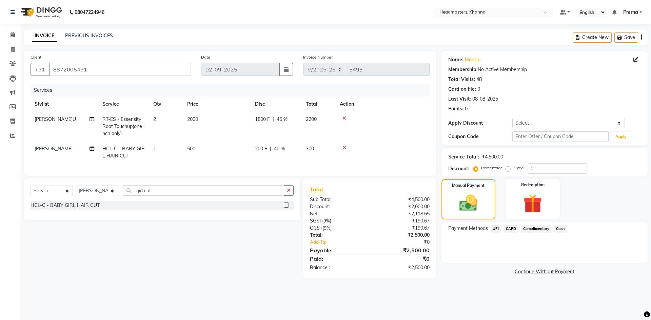
click at [225, 121] on td "2000" at bounding box center [217, 126] width 68 height 29
select select "60833"
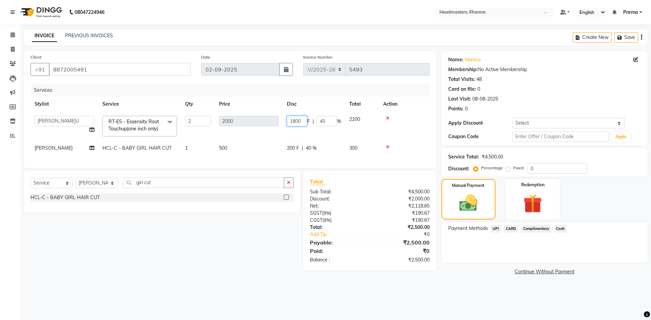
click at [296, 123] on input "1800" at bounding box center [297, 121] width 20 height 11
click at [298, 120] on input "1800" at bounding box center [297, 121] width 20 height 11
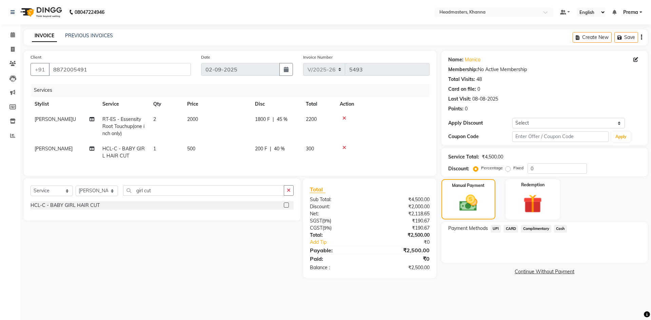
click at [296, 117] on div "1800 F | 45 %" at bounding box center [276, 119] width 43 height 7
select select "60833"
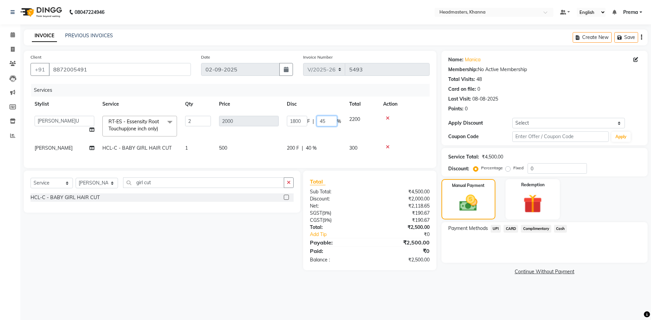
click at [327, 119] on input "45" at bounding box center [327, 121] width 20 height 11
type input "4"
type input "50"
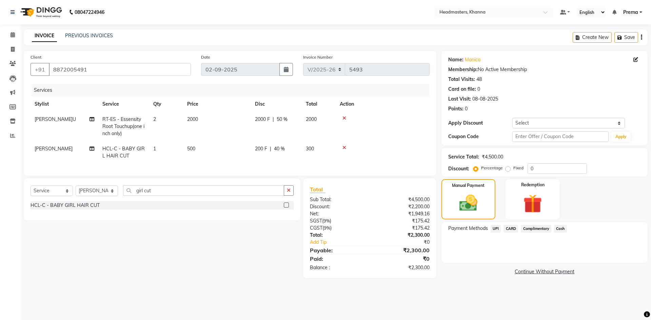
click at [333, 141] on tbody "HIMANSHU RT-ES - Essensity Root Touchup(one inch only) 2 2000 2000 F | 50 % 200…" at bounding box center [230, 138] width 399 height 52
click at [377, 141] on td at bounding box center [383, 152] width 94 height 22
click at [375, 145] on div at bounding box center [383, 147] width 86 height 5
click at [563, 230] on span "Cash" at bounding box center [560, 229] width 13 height 8
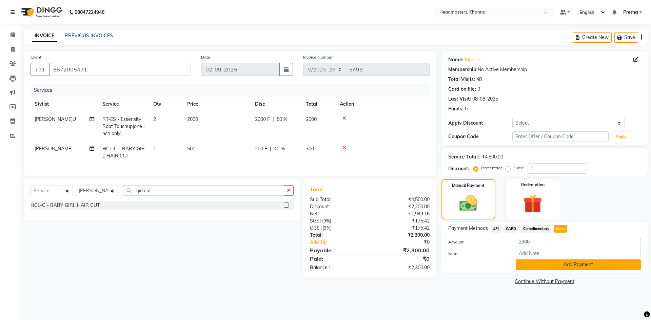
click at [565, 266] on button "Add Payment" at bounding box center [578, 265] width 125 height 11
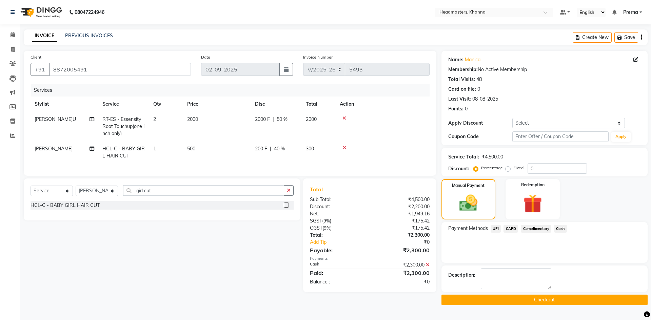
click at [535, 299] on button "Checkout" at bounding box center [544, 300] width 206 height 11
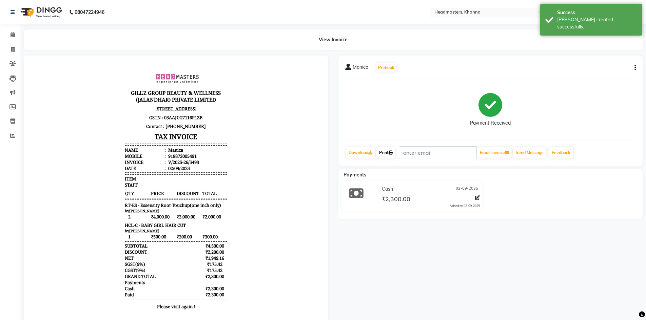
click at [389, 151] on link "Print" at bounding box center [385, 153] width 19 height 12
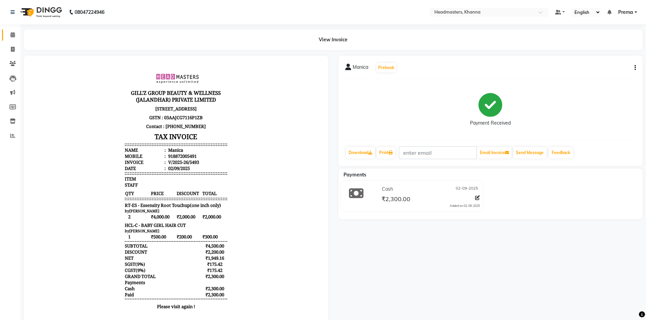
click at [9, 30] on link "Calendar" at bounding box center [10, 34] width 16 height 11
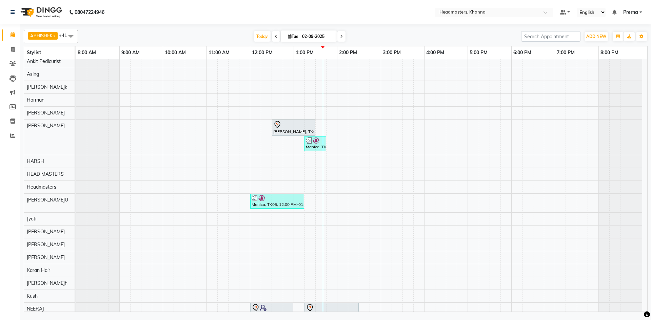
scroll to position [136, 0]
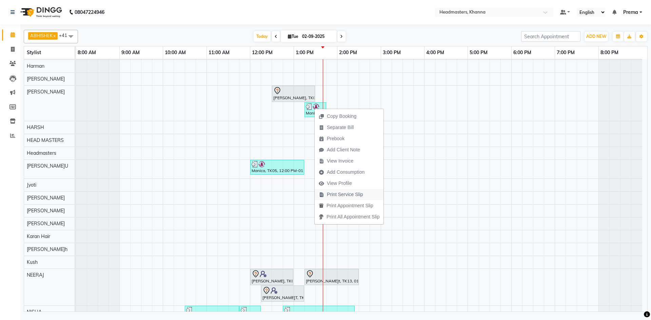
click at [345, 190] on span "Print Service Slip" at bounding box center [341, 194] width 53 height 11
click at [196, 17] on nav "08047224946 Select Location × Headmasters, Khanna Default Panel My Panel Englis…" at bounding box center [325, 12] width 651 height 24
click at [191, 17] on nav "08047224946 Select Location × Headmasters, Khanna Default Panel My Panel Englis…" at bounding box center [325, 12] width 651 height 24
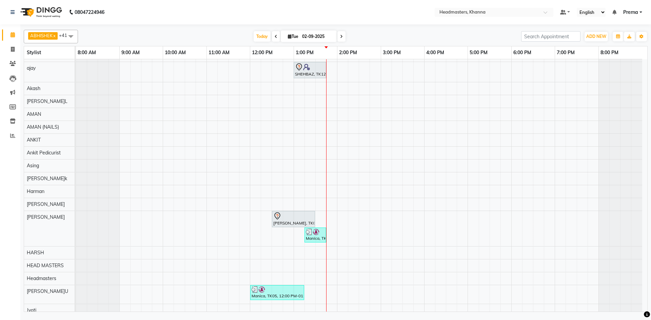
scroll to position [0, 0]
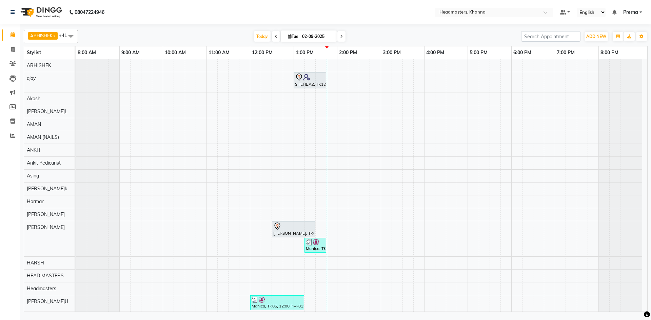
click at [157, 16] on nav "08047224946 Select Location × Headmasters, Khanna Default Panel My Panel Englis…" at bounding box center [325, 12] width 651 height 24
click at [175, 28] on div "ABHISHEK x ajay x Akash x AKHIL x AMAN x AMAN (NAILS) x ANKIT x Ankit Pedicuris…" at bounding box center [336, 169] width 624 height 285
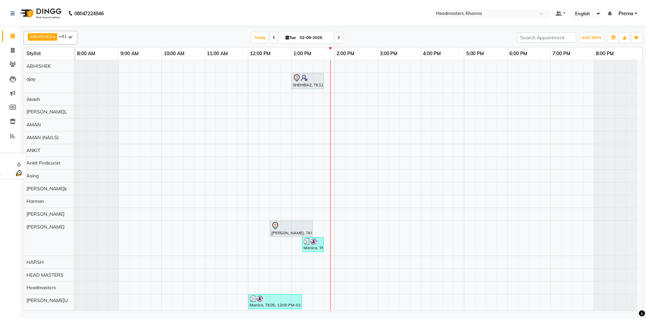
scroll to position [68, 0]
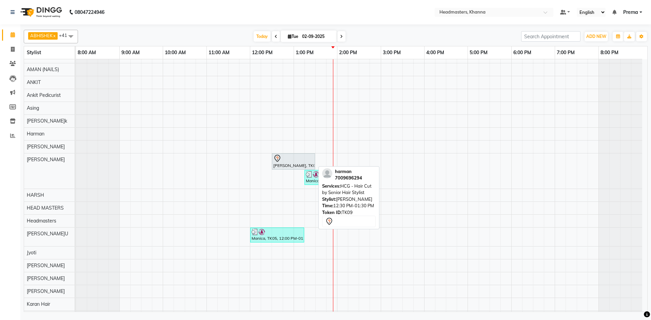
click at [287, 166] on div "harman, TK09, 12:30 PM-01:30 PM, HCG - Hair Cut by Senior Hair Stylist" at bounding box center [294, 162] width 42 height 14
select select "7"
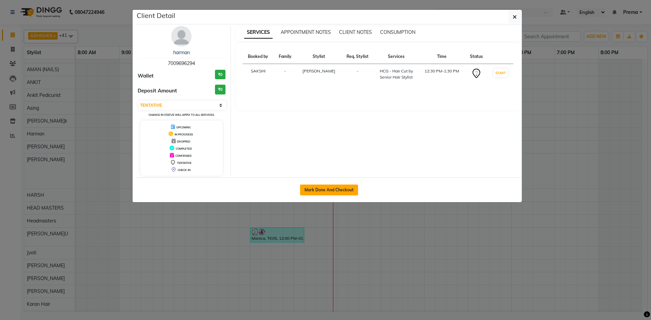
click at [325, 195] on button "Mark Done And Checkout" at bounding box center [329, 190] width 58 height 11
select select "service"
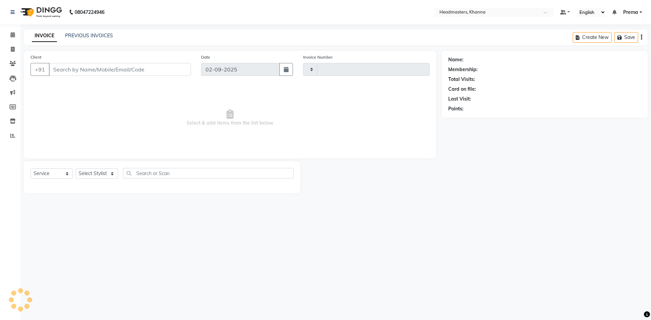
type input "5494"
select select "7138"
type input "7009696294"
select select "60827"
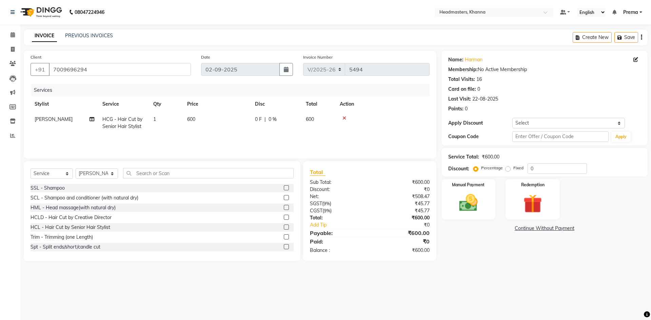
click at [81, 132] on td "[PERSON_NAME]" at bounding box center [65, 123] width 68 height 22
select select "60827"
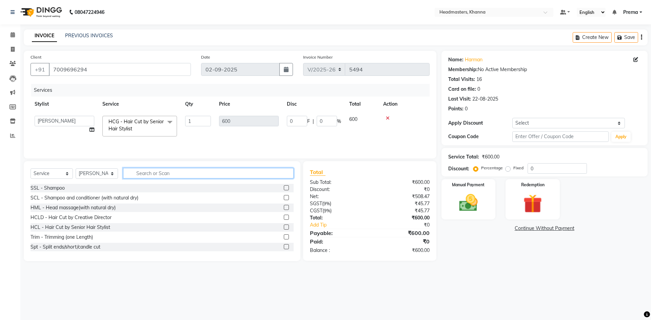
click at [148, 173] on input "text" at bounding box center [208, 173] width 171 height 11
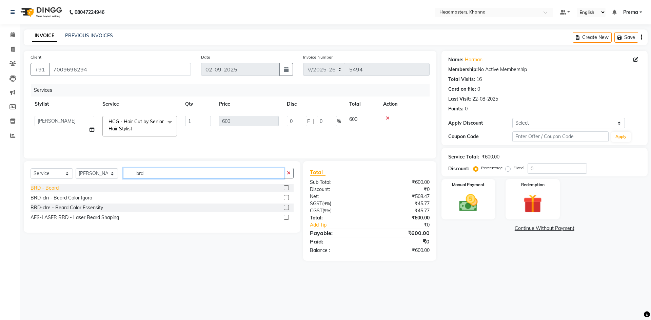
type input "brd"
click at [49, 187] on div "BRD - Beard" at bounding box center [45, 188] width 28 height 7
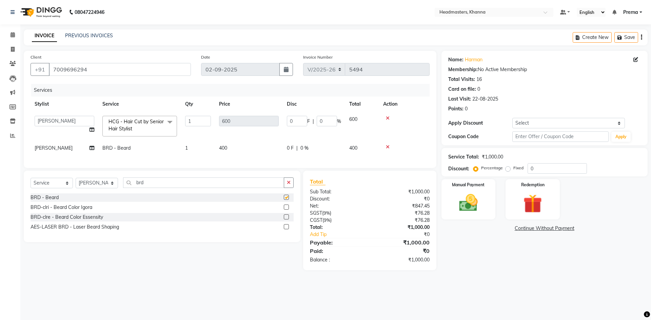
checkbox input "false"
click at [274, 131] on td "600" at bounding box center [249, 126] width 68 height 29
click at [156, 188] on input "brd" at bounding box center [203, 183] width 161 height 11
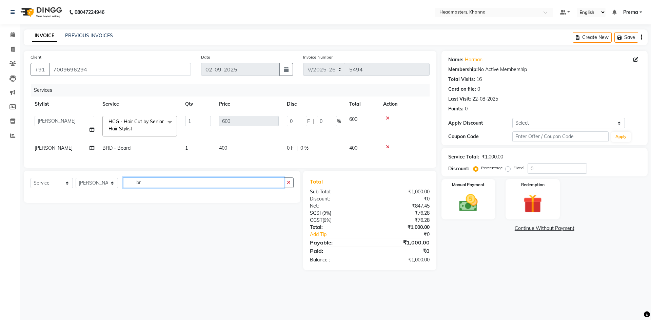
type input "b"
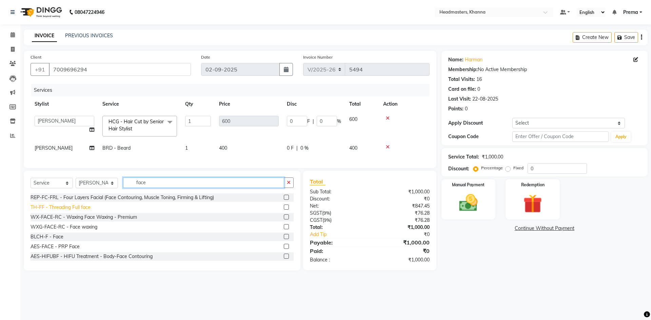
type input "face"
click at [82, 211] on div "TH-FF - Threading Full face" at bounding box center [61, 207] width 60 height 7
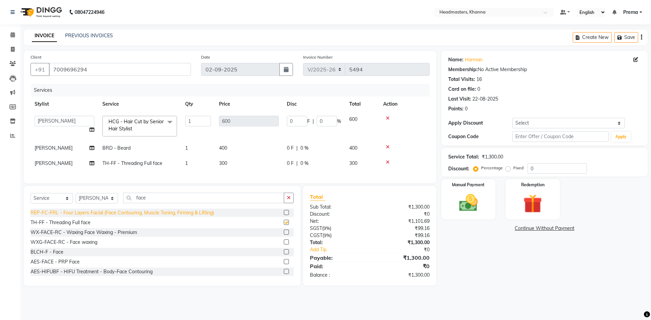
checkbox input "false"
click at [245, 164] on td "300" at bounding box center [249, 163] width 68 height 15
select select "60827"
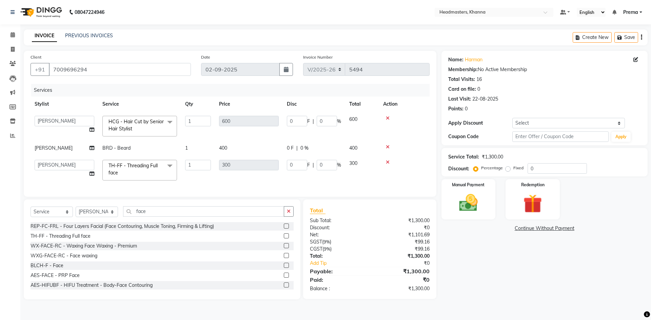
click at [167, 170] on span at bounding box center [170, 166] width 14 height 13
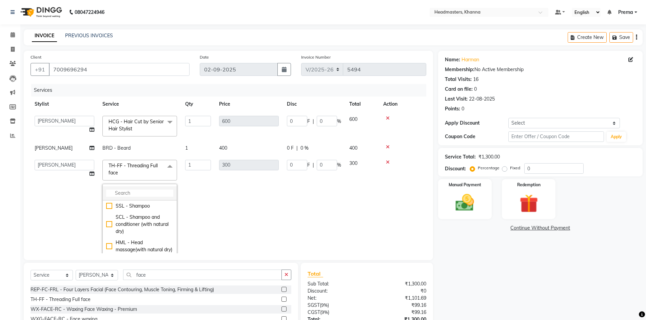
click at [150, 193] on input "multiselect-search" at bounding box center [139, 193] width 67 height 7
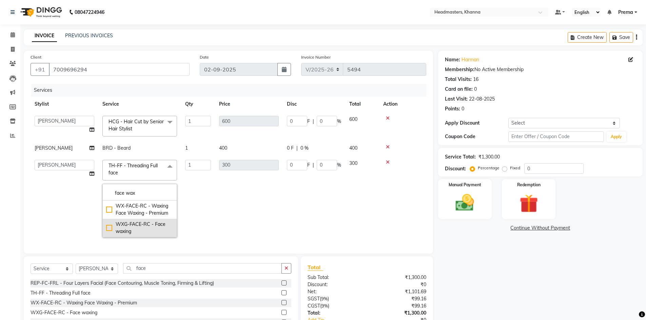
type input "face wax"
click at [142, 227] on div "WXG-FACE-RC - Face waxing" at bounding box center [139, 228] width 67 height 14
checkbox input "true"
type input "350"
click at [251, 178] on td "350" at bounding box center [249, 199] width 68 height 86
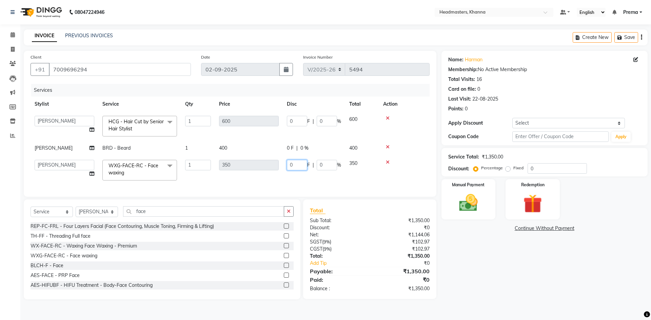
click at [294, 163] on input "0" at bounding box center [297, 165] width 20 height 11
type input "0150"
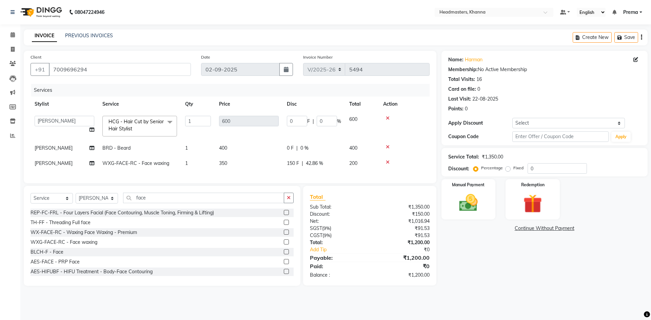
click at [274, 155] on td "400" at bounding box center [249, 148] width 68 height 15
select select "60827"
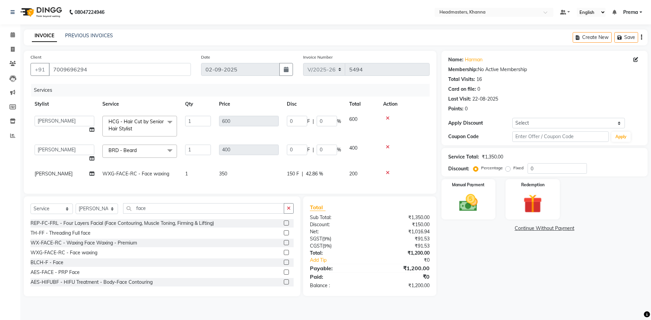
click at [339, 149] on span "%" at bounding box center [339, 149] width 4 height 7
click at [335, 151] on input "0" at bounding box center [327, 150] width 20 height 11
type input "030"
click at [328, 120] on input "0" at bounding box center [327, 121] width 20 height 11
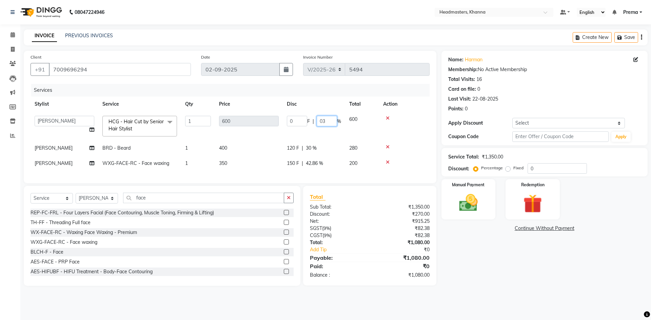
type input "030"
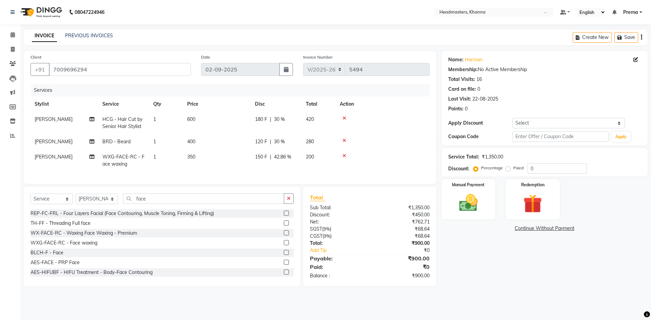
click at [365, 134] on tbody "HARRY HCG - Hair Cut by Senior Hair Stylist 1 600 180 F | 30 % 420 HARRY BRD - …" at bounding box center [230, 142] width 399 height 60
click at [447, 189] on div "Manual Payment" at bounding box center [468, 200] width 56 height 42
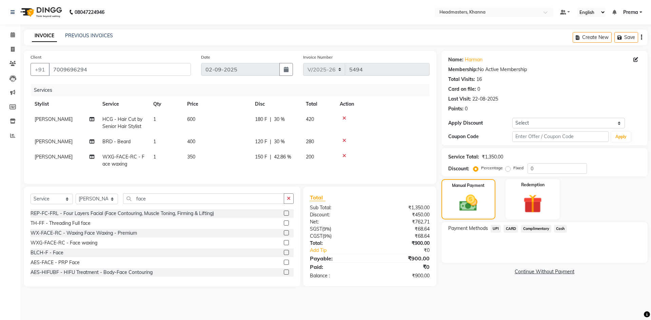
drag, startPoint x: 494, startPoint y: 230, endPoint x: 489, endPoint y: 236, distance: 7.9
click at [494, 230] on span "UPI" at bounding box center [496, 229] width 11 height 8
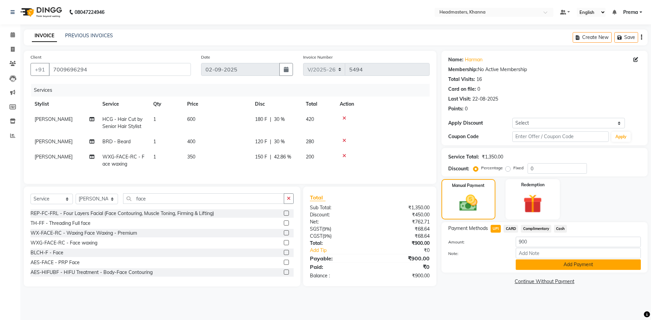
click at [555, 261] on button "Add Payment" at bounding box center [578, 265] width 125 height 11
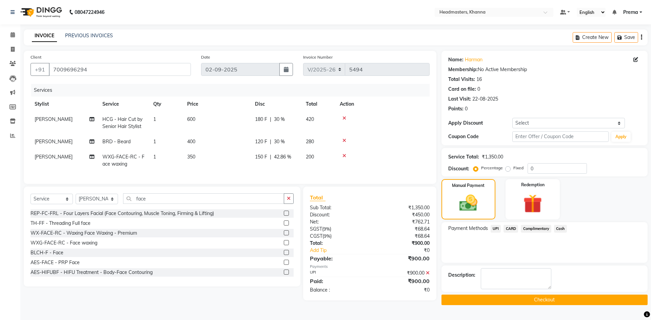
click at [543, 303] on button "Checkout" at bounding box center [544, 300] width 206 height 11
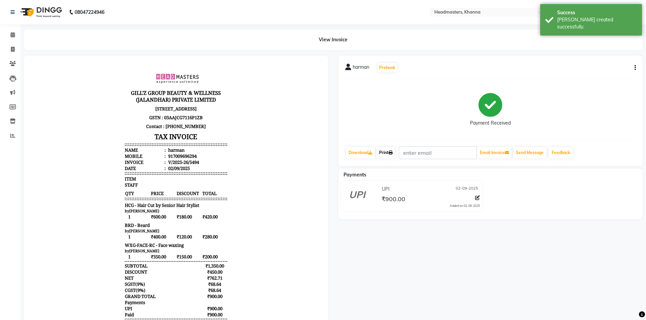
click at [390, 153] on link "Print" at bounding box center [385, 153] width 19 height 12
click at [168, 27] on div "08047224946 Select Location × Headmasters, Khanna Default Panel My Panel Englis…" at bounding box center [323, 179] width 646 height 359
click at [16, 37] on span at bounding box center [13, 35] width 12 height 8
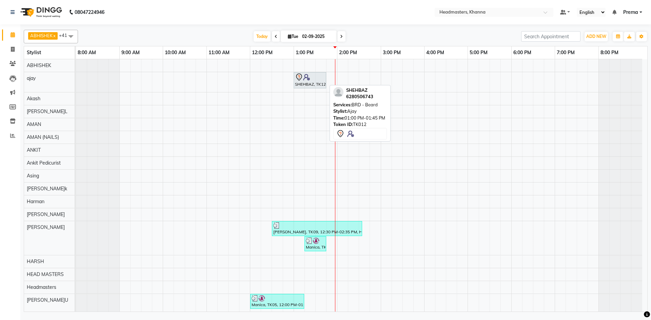
click at [312, 77] on div at bounding box center [310, 77] width 30 height 8
select select "7"
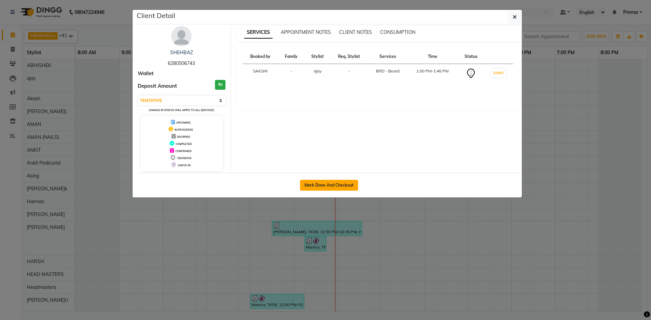
click at [324, 188] on button "Mark Done And Checkout" at bounding box center [329, 185] width 58 height 11
select select "service"
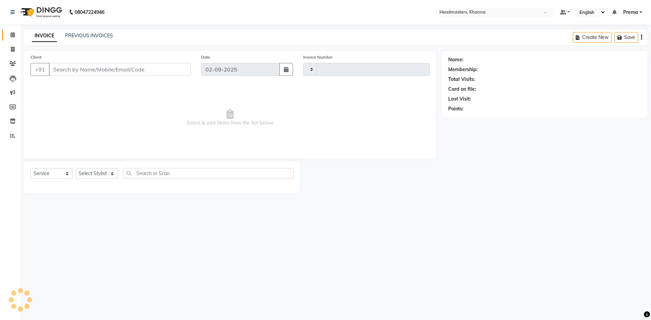
type input "5495"
select select "7138"
type input "6280506743"
select select "60819"
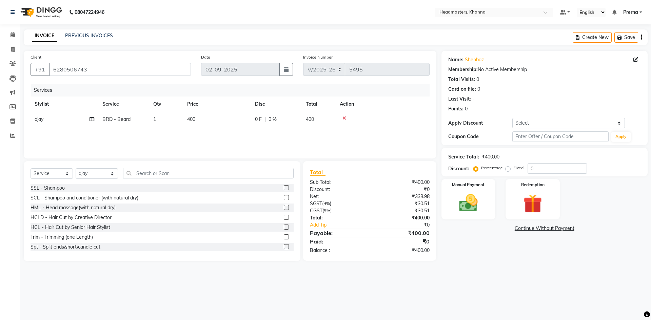
click at [158, 125] on td "1" at bounding box center [166, 119] width 34 height 15
select select "60819"
click at [204, 143] on div "Services Stylist Service Qty Price Disc Total Action ABHISHEK ajay Akash AKHIL …" at bounding box center [230, 118] width 399 height 68
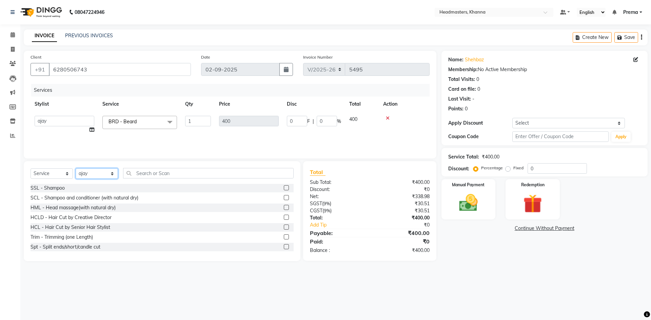
click at [90, 174] on select "Select Stylist ABHISHEK ajay Akash AKHIL AMAN AMAN (NAILS) ANKIT Ankit Pedicuri…" at bounding box center [97, 173] width 42 height 11
click at [171, 177] on input "text" at bounding box center [208, 173] width 171 height 11
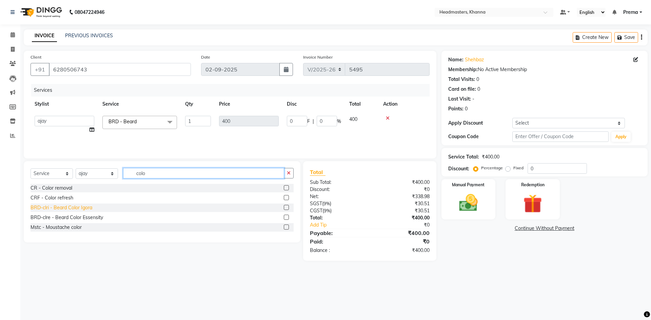
type input "colo"
click at [64, 206] on div "BRD-clri - Beard Color Igora" at bounding box center [62, 207] width 62 height 7
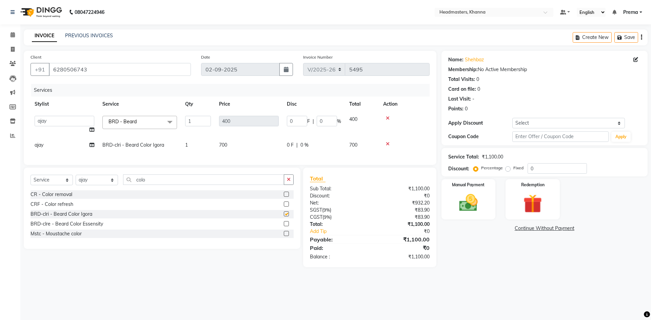
checkbox input "false"
click at [191, 133] on td "1" at bounding box center [198, 125] width 34 height 26
click at [386, 117] on icon at bounding box center [388, 118] width 4 height 5
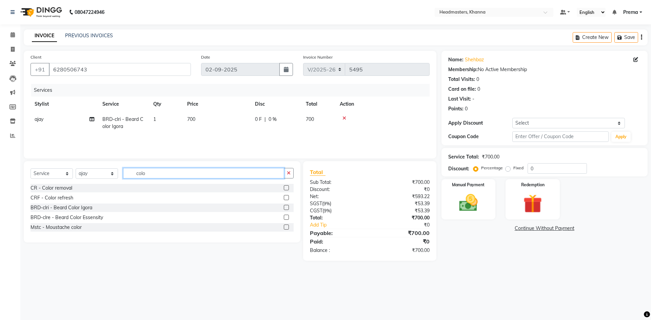
click at [167, 171] on input "colo" at bounding box center [203, 173] width 161 height 11
type input "c"
type input "brd"
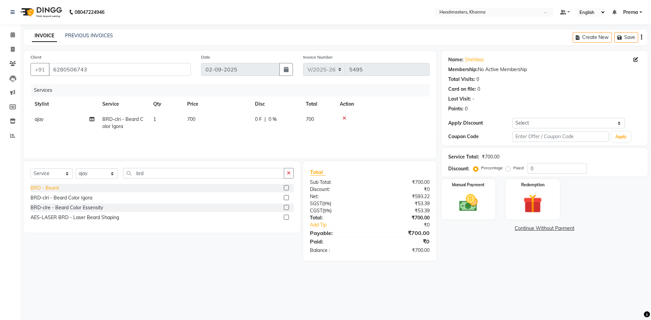
click at [54, 188] on div "BRD - Beard" at bounding box center [45, 188] width 28 height 7
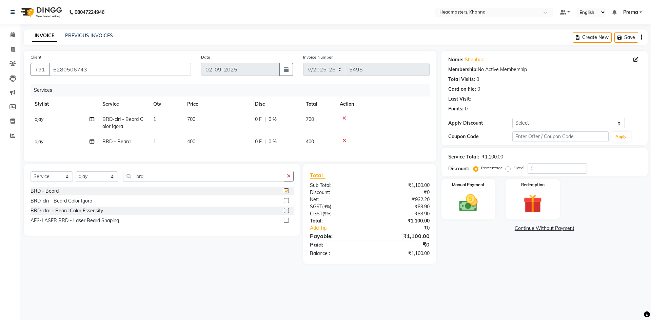
checkbox input "false"
click at [185, 149] on td "400" at bounding box center [217, 141] width 68 height 15
select select "60819"
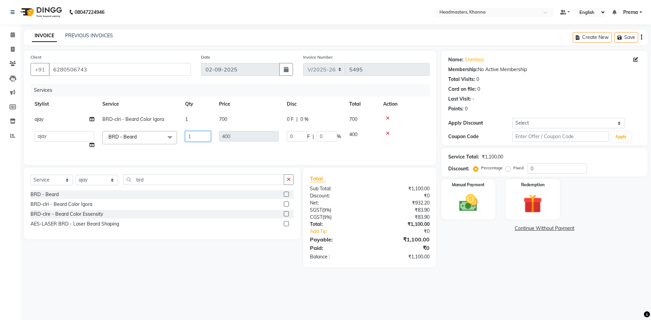
click at [200, 141] on input "1" at bounding box center [198, 136] width 26 height 11
click at [235, 128] on tbody "ajay BRD-clri - Beard Color Igora 1 700 0 F | 0 % 700 ABHISHEK ajay Akash AKHIL…" at bounding box center [230, 132] width 399 height 41
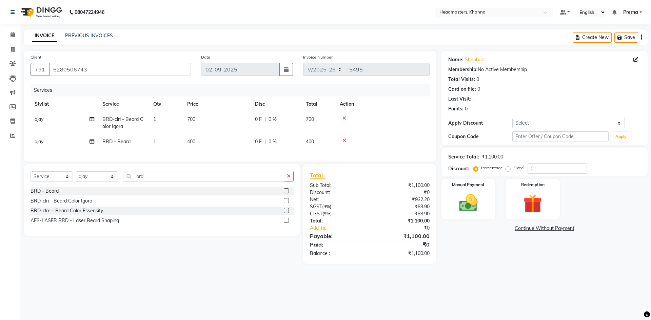
click at [243, 123] on td "700" at bounding box center [217, 123] width 68 height 22
select select "60819"
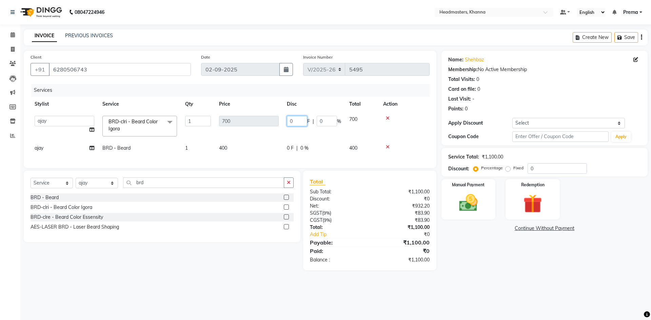
click at [298, 121] on input "0" at bounding box center [297, 121] width 20 height 11
type input "0210"
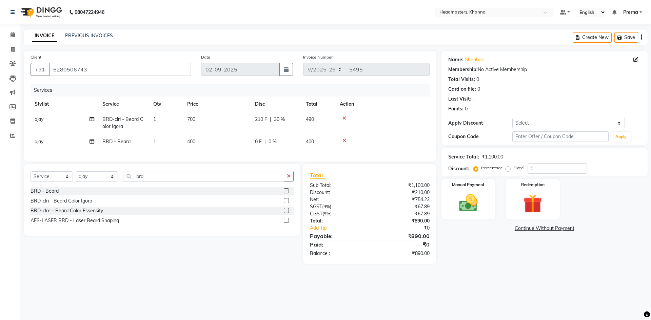
click at [321, 135] on tbody "ajay BRD-clri - Beard Color Igora 1 700 210 F | 30 % 490 ajay BRD - Beard 1 400…" at bounding box center [230, 131] width 399 height 38
click at [276, 145] on td "0 F | 0 %" at bounding box center [276, 141] width 51 height 15
select select "60819"
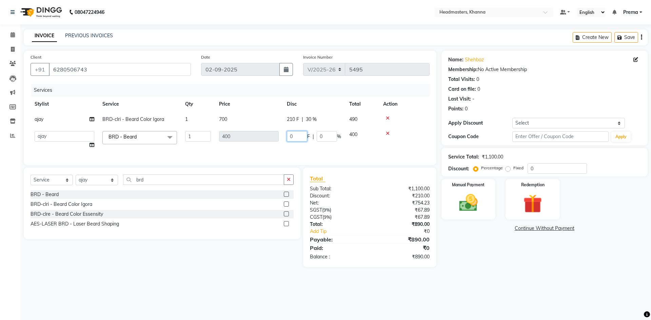
click at [301, 138] on input "0" at bounding box center [297, 136] width 20 height 11
type input "0"
type input "190"
click at [375, 149] on tr "ABHISHEK ajay Akash AKHIL AMAN AMAN (NAILS) ANKIT Ankit Pedicurist Asing Gursew…" at bounding box center [230, 140] width 399 height 26
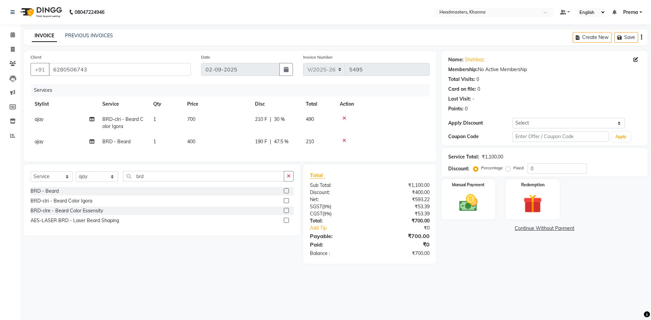
click at [392, 117] on div at bounding box center [383, 118] width 86 height 5
click at [470, 198] on img at bounding box center [469, 203] width 32 height 22
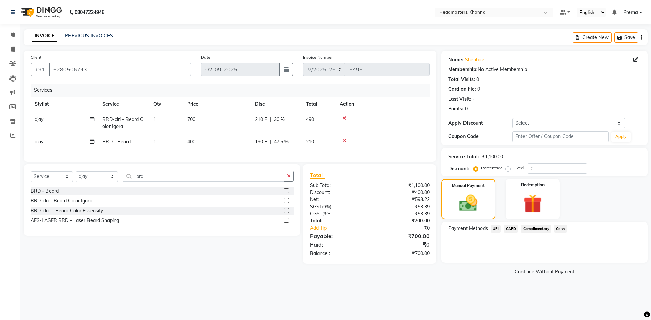
click at [562, 228] on span "Cash" at bounding box center [560, 229] width 13 height 8
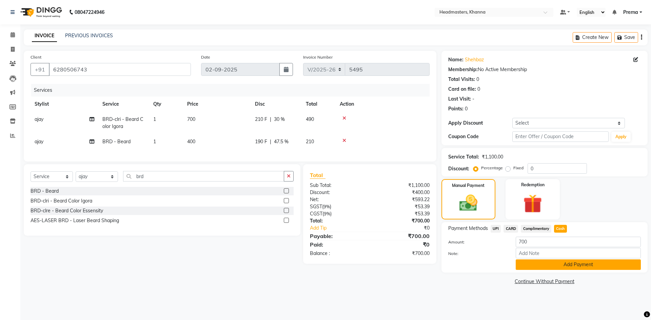
click at [552, 267] on button "Add Payment" at bounding box center [578, 265] width 125 height 11
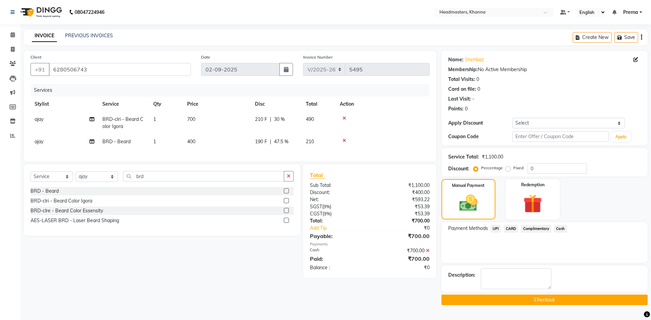
click at [538, 297] on button "Checkout" at bounding box center [544, 300] width 206 height 11
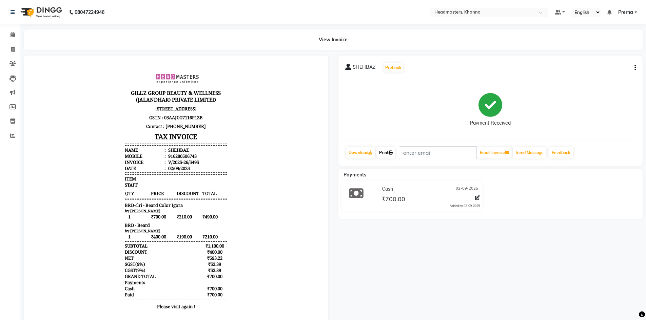
click at [387, 151] on link "Print" at bounding box center [385, 153] width 19 height 12
click at [380, 153] on link "Print" at bounding box center [385, 153] width 19 height 12
drag, startPoint x: 13, startPoint y: 34, endPoint x: 16, endPoint y: 41, distance: 8.6
click at [13, 34] on icon at bounding box center [13, 34] width 4 height 5
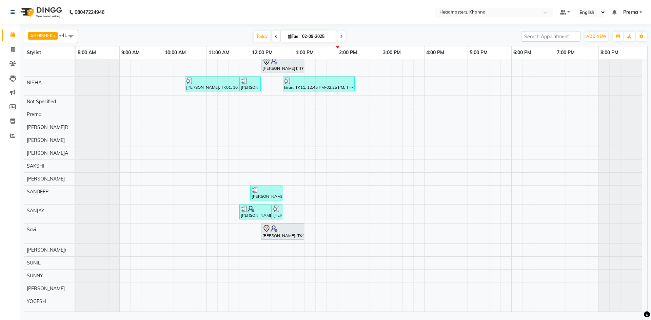
scroll to position [372, 0]
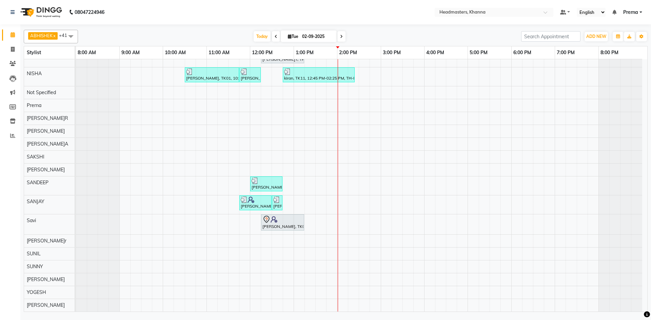
click at [210, 39] on div "Today Tue 02-09-2025" at bounding box center [299, 37] width 436 height 10
click at [250, 22] on nav "08047224946 Select Location × Headmasters, Khanna Default Panel My Panel Englis…" at bounding box center [325, 12] width 651 height 24
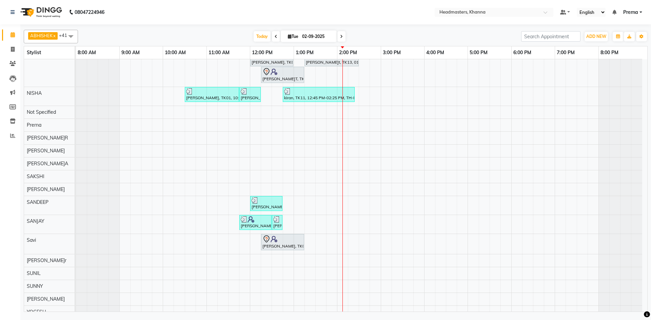
scroll to position [338, 0]
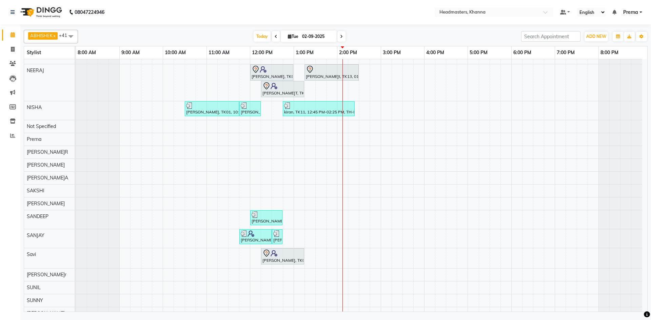
click at [375, 29] on div "ABHISHEK x ajay x Akash x AKHIL x AMAN x AMAN (NAILS) x ANKIT x Ankit Pedicuris…" at bounding box center [336, 169] width 624 height 285
click at [146, 15] on nav "08047224946 Select Location × Headmasters, Khanna Default Panel My Panel Englis…" at bounding box center [325, 12] width 651 height 24
click at [209, 13] on nav "08047224946 Select Location × Headmasters, Khanna Default Panel My Panel Englis…" at bounding box center [325, 12] width 651 height 24
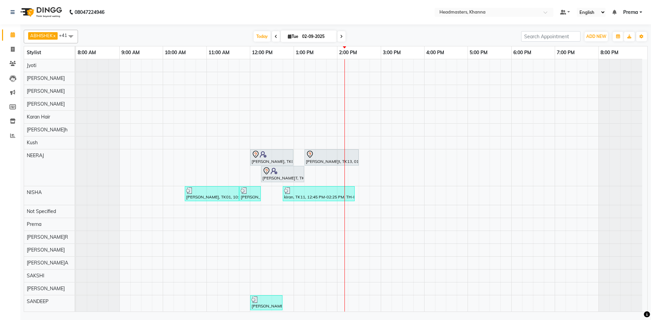
scroll to position [168, 0]
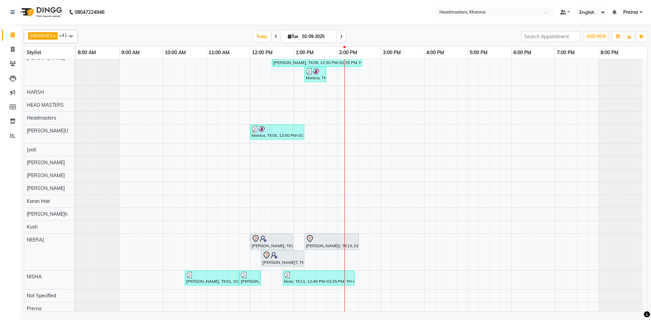
click at [135, 22] on nav "08047224946 Select Location × Headmasters, Khanna Default Panel My Panel Englis…" at bounding box center [325, 12] width 651 height 24
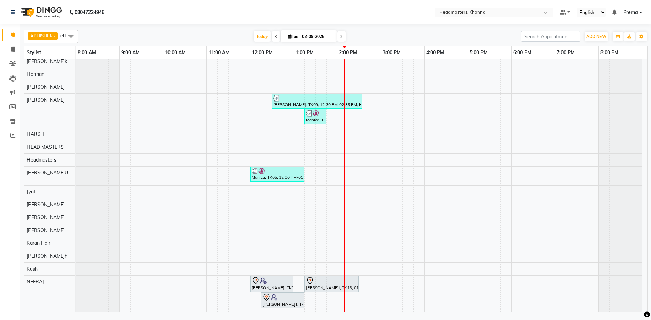
scroll to position [66, 0]
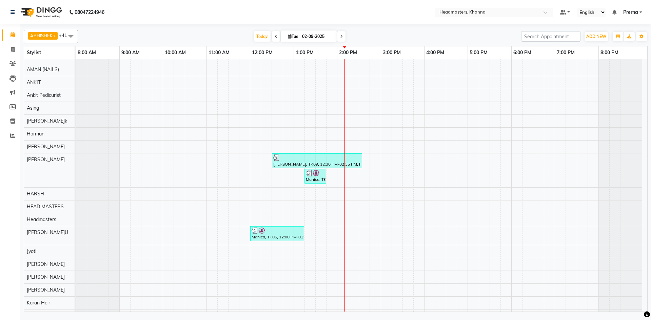
click at [239, 28] on div "ABHISHEK x ajay x Akash x AKHIL x AMAN x AMAN (NAILS) x ANKIT x Ankit Pedicuris…" at bounding box center [336, 169] width 624 height 285
click at [408, 24] on nav "08047224946 Select Location × Headmasters, Khanna Default Panel My Panel Englis…" at bounding box center [325, 12] width 651 height 24
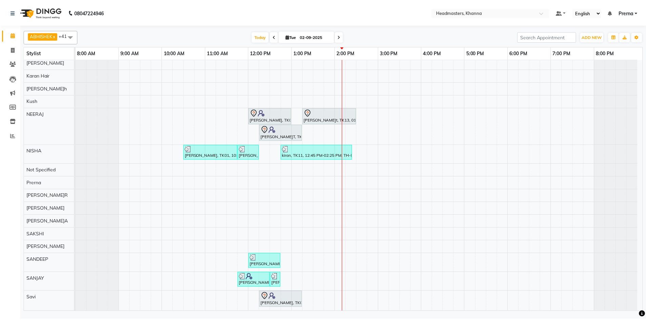
scroll to position [304, 0]
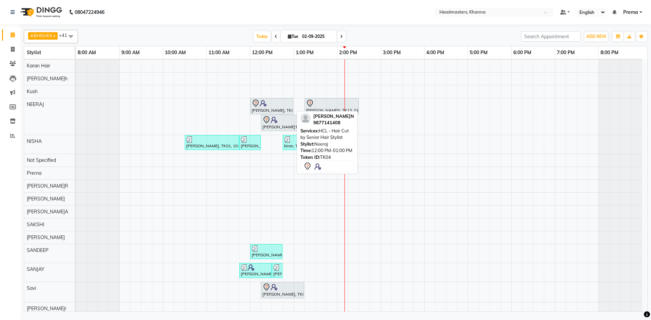
click at [276, 103] on div at bounding box center [272, 103] width 40 height 8
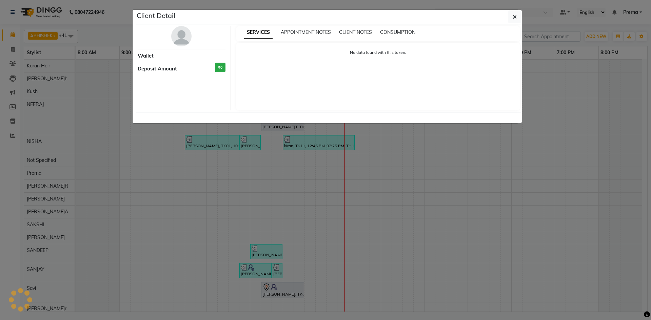
select select "7"
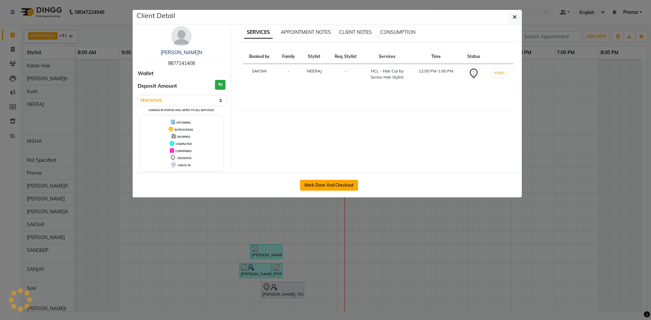
click at [319, 190] on button "Mark Done And Checkout" at bounding box center [329, 185] width 58 height 11
select select "service"
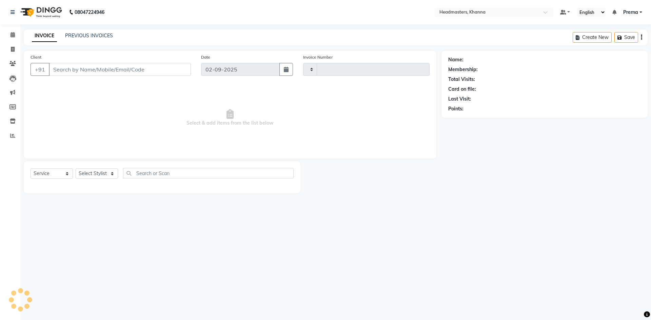
type input "5496"
select select "7138"
type input "9877141408"
select select "60855"
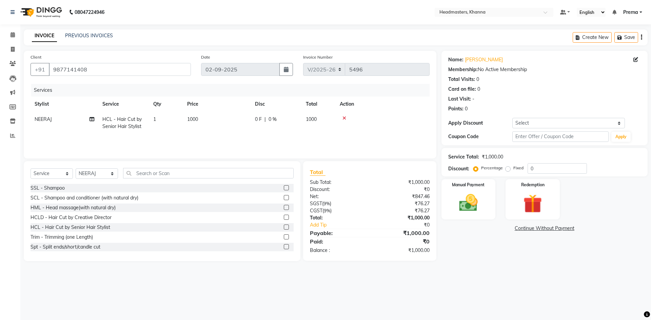
click at [119, 136] on div "Services Stylist Service Qty Price Disc Total Action NEERAJ HCL - Hair Cut by S…" at bounding box center [230, 118] width 399 height 68
click at [162, 177] on input "text" at bounding box center [208, 173] width 171 height 11
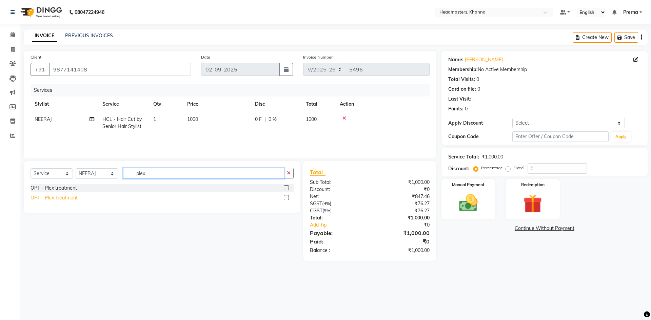
type input "plex"
click at [61, 197] on div "OPT - Plex Treatment" at bounding box center [54, 198] width 47 height 7
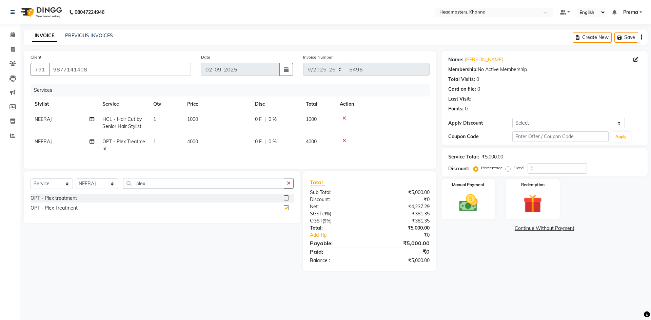
checkbox input "false"
click at [227, 140] on td "4000" at bounding box center [217, 145] width 68 height 22
select select "60855"
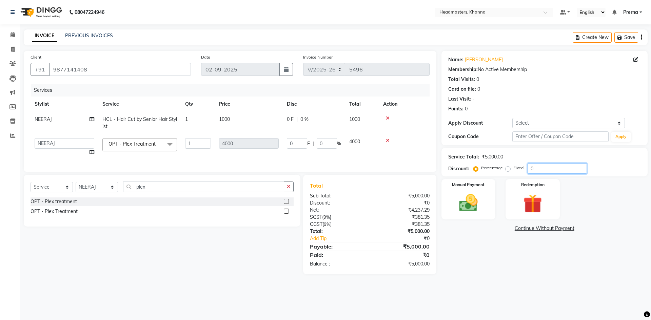
click at [567, 168] on input "0" at bounding box center [556, 168] width 59 height 11
type input "05"
type input "200"
type input "5"
type input "050"
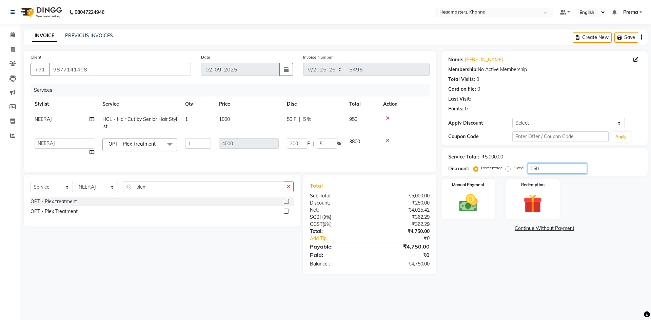
type input "2000"
type input "50"
type input "050"
click at [464, 198] on img at bounding box center [469, 203] width 32 height 22
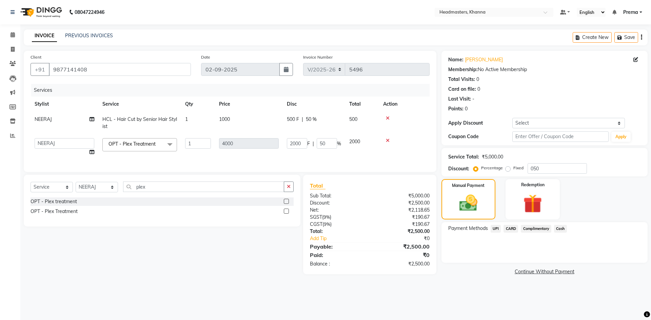
click at [563, 231] on span "Cash" at bounding box center [560, 229] width 13 height 8
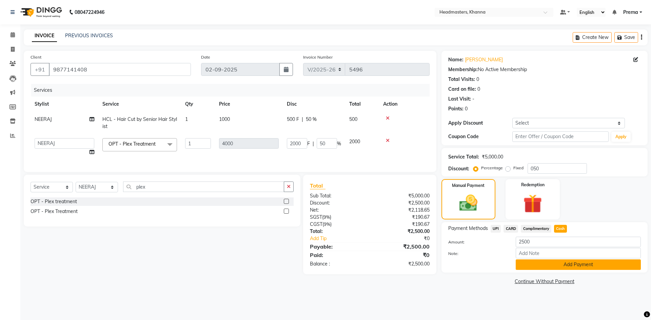
click at [569, 268] on button "Add Payment" at bounding box center [578, 265] width 125 height 11
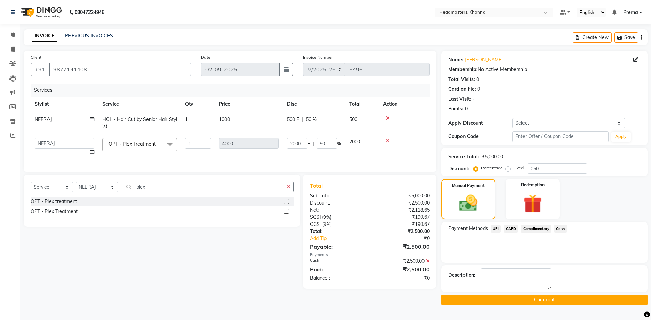
click at [559, 301] on button "Checkout" at bounding box center [544, 300] width 206 height 11
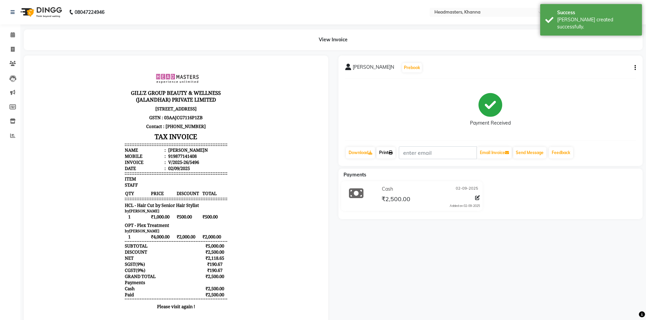
click at [385, 149] on link "Print" at bounding box center [385, 153] width 19 height 12
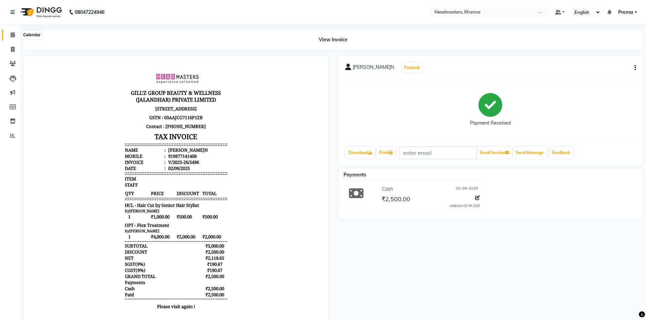
click at [14, 34] on icon at bounding box center [13, 34] width 4 height 5
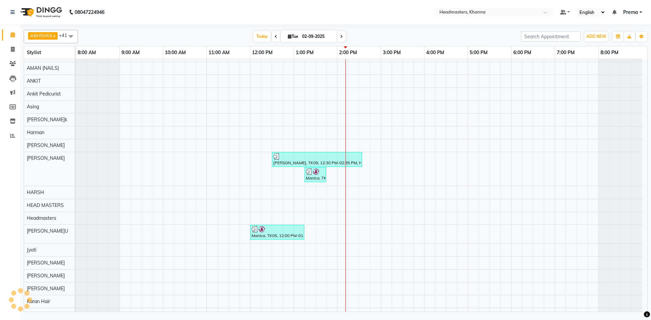
scroll to position [271, 0]
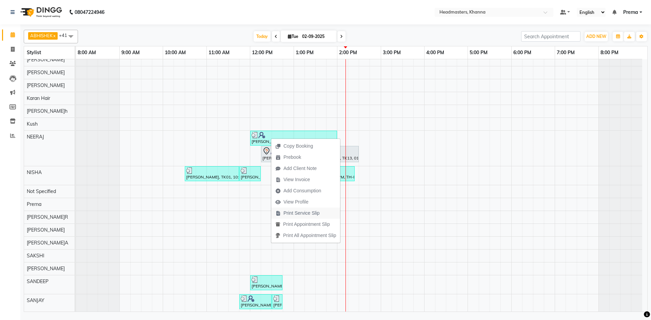
click at [310, 215] on span "Print Service Slip" at bounding box center [301, 213] width 36 height 7
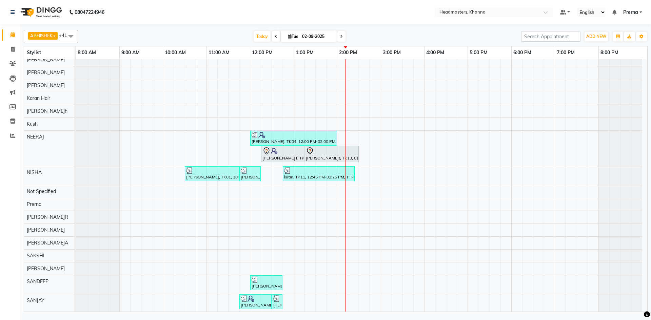
click at [198, 32] on div "Today Tue 02-09-2025" at bounding box center [299, 37] width 436 height 10
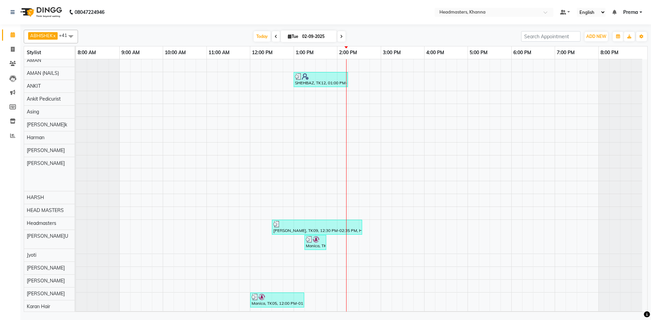
scroll to position [0, 0]
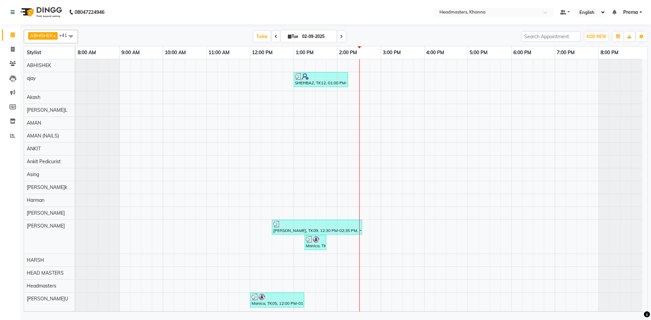
click at [209, 28] on div "ABHISHEK x ajay x Akash x AKHIL x AMAN x AMAN (NAILS) x ANKIT x Ankit Pedicuris…" at bounding box center [336, 169] width 624 height 285
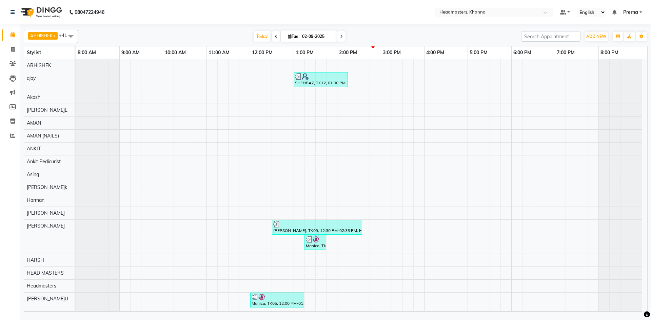
click at [143, 34] on div "ABHISHEK x ajay x Akash x AKHIL x AMAN x AMAN (NAILS) x ANKIT x Ankit Pedicuris…" at bounding box center [336, 37] width 624 height 14
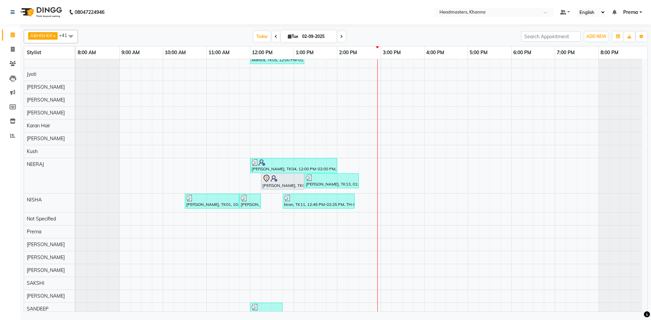
scroll to position [235, 0]
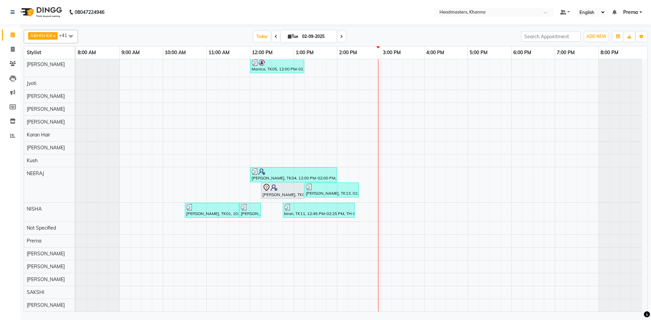
click at [155, 39] on div "[DATE] [DATE]" at bounding box center [299, 37] width 436 height 10
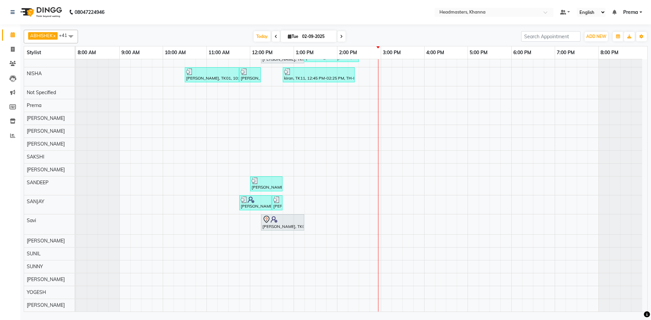
scroll to position [0, 0]
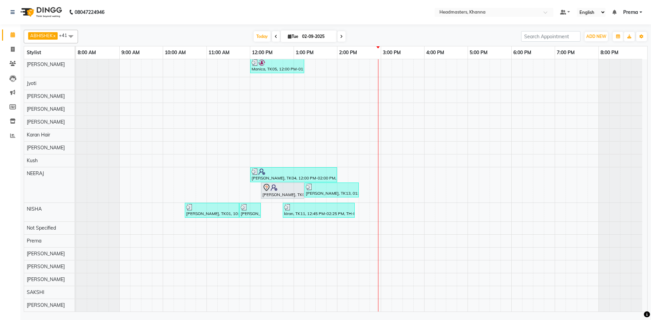
click at [159, 27] on div "ABHISHEK x ajay x Akash x [PERSON_NAME] x [PERSON_NAME] (NAILS) x ANKIT x Ankit…" at bounding box center [336, 169] width 624 height 285
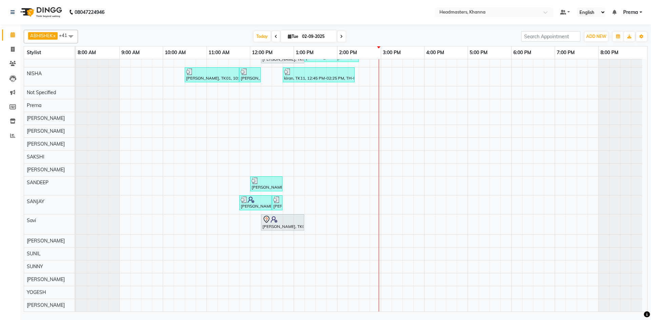
click at [158, 19] on nav "[PHONE_NUMBER] Need Help? Call us on 08047224946 Select Location × Headmasters,…" at bounding box center [325, 12] width 651 height 24
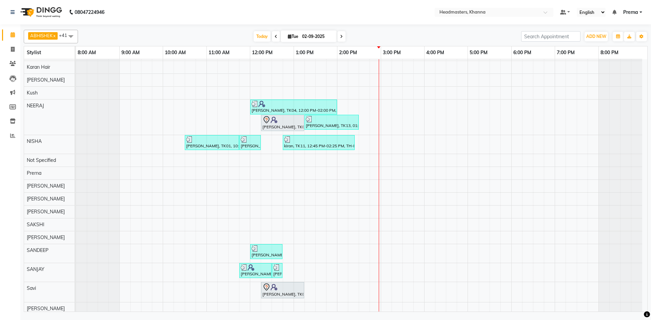
scroll to position [268, 0]
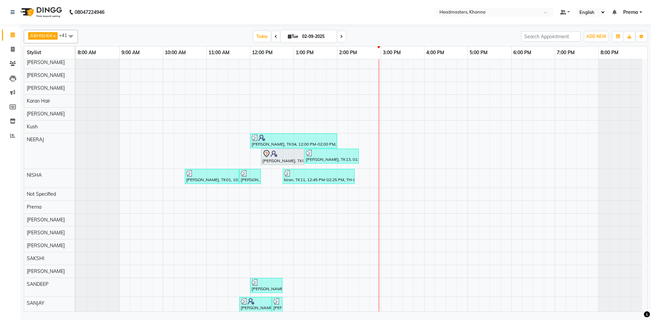
click at [120, 31] on div "ABHISHEK x ajay x Akash x [PERSON_NAME] x [PERSON_NAME] (NAILS) x ANKIT x Ankit…" at bounding box center [336, 37] width 624 height 14
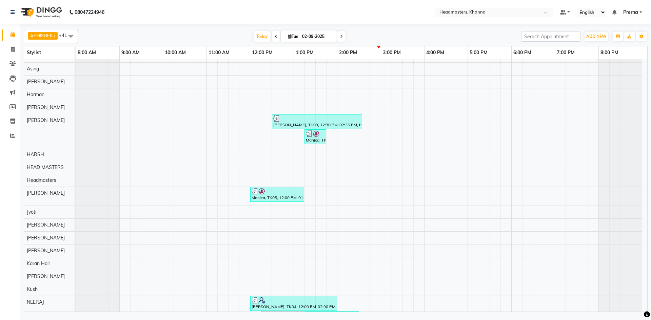
scroll to position [99, 0]
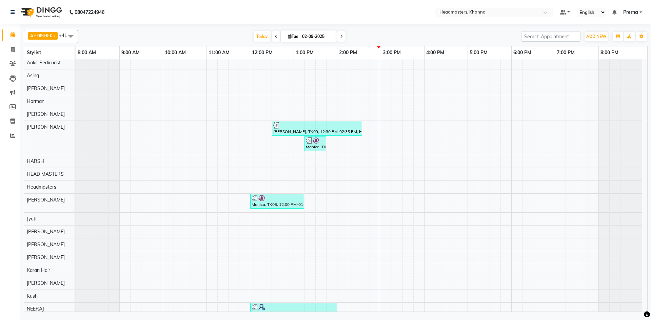
click at [371, 17] on nav "08047224946 Select Location × Headmasters, Khanna Default Panel My Panel Englis…" at bounding box center [325, 12] width 651 height 24
